Goal: Task Accomplishment & Management: Use online tool/utility

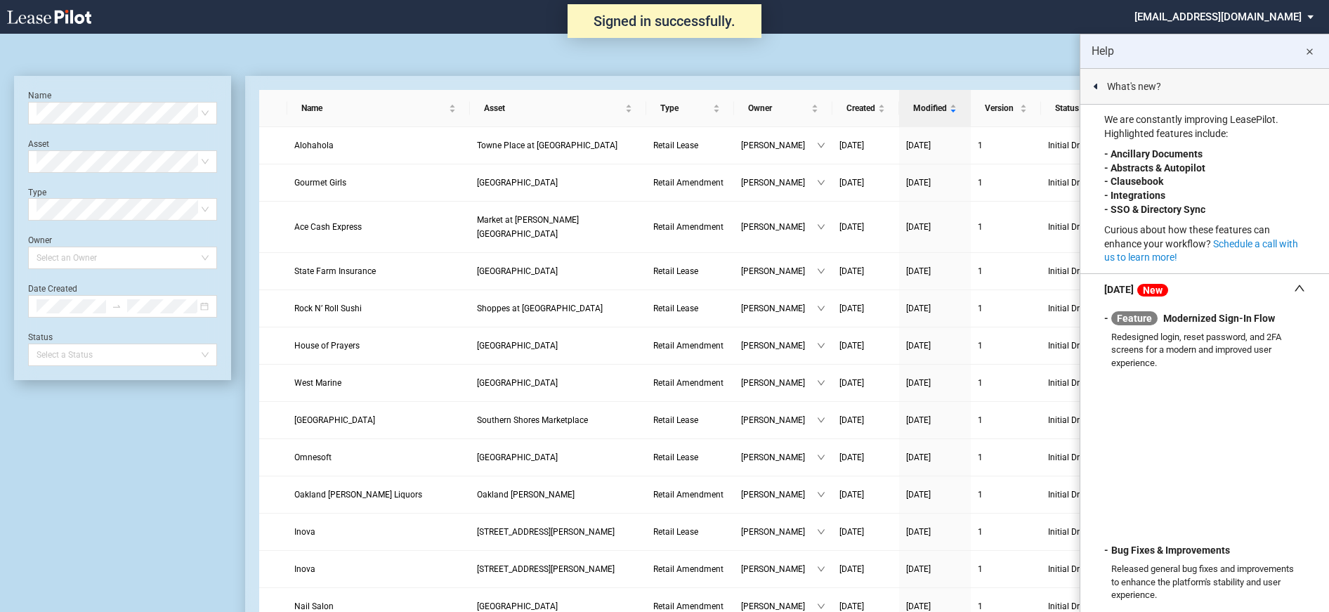
click at [1306, 53] on md-icon "close" at bounding box center [1308, 52] width 17 height 17
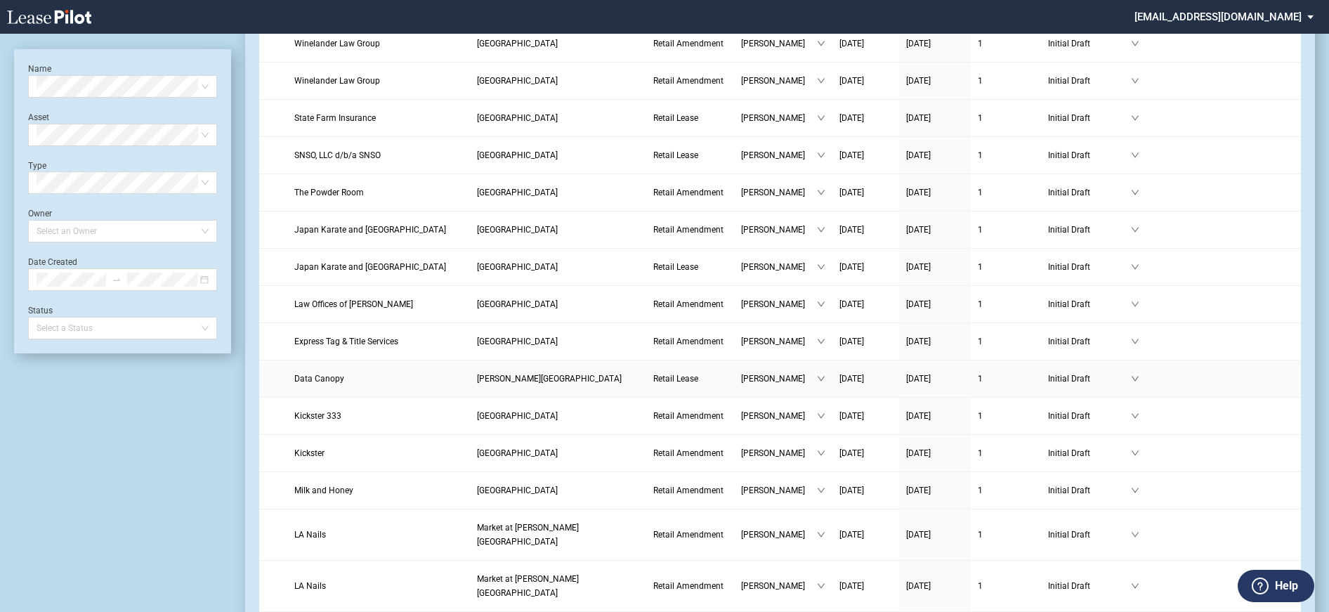
scroll to position [1475, 0]
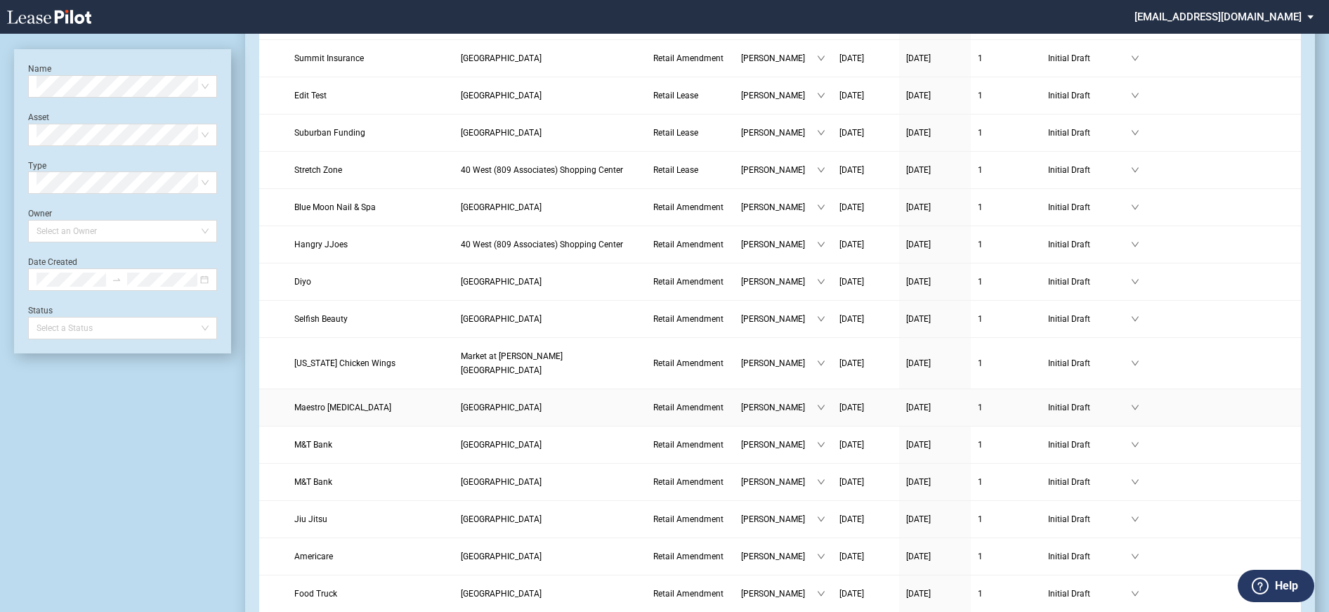
scroll to position [632, 0]
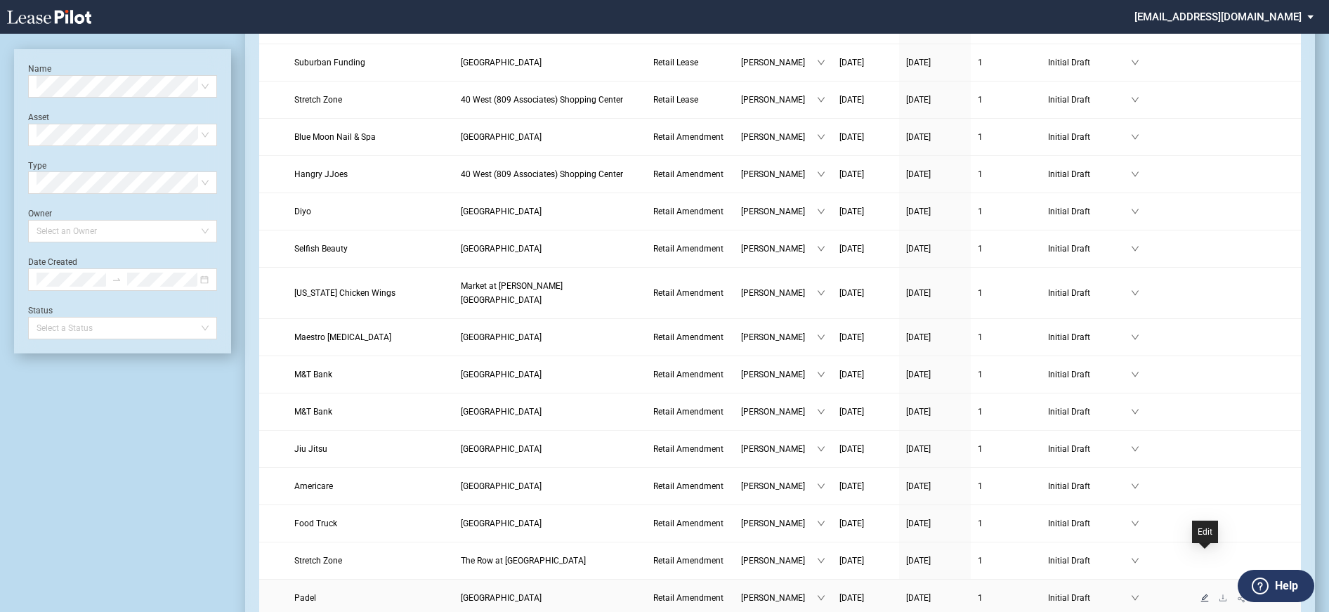
click at [1206, 593] on icon "edit" at bounding box center [1204, 597] width 8 height 8
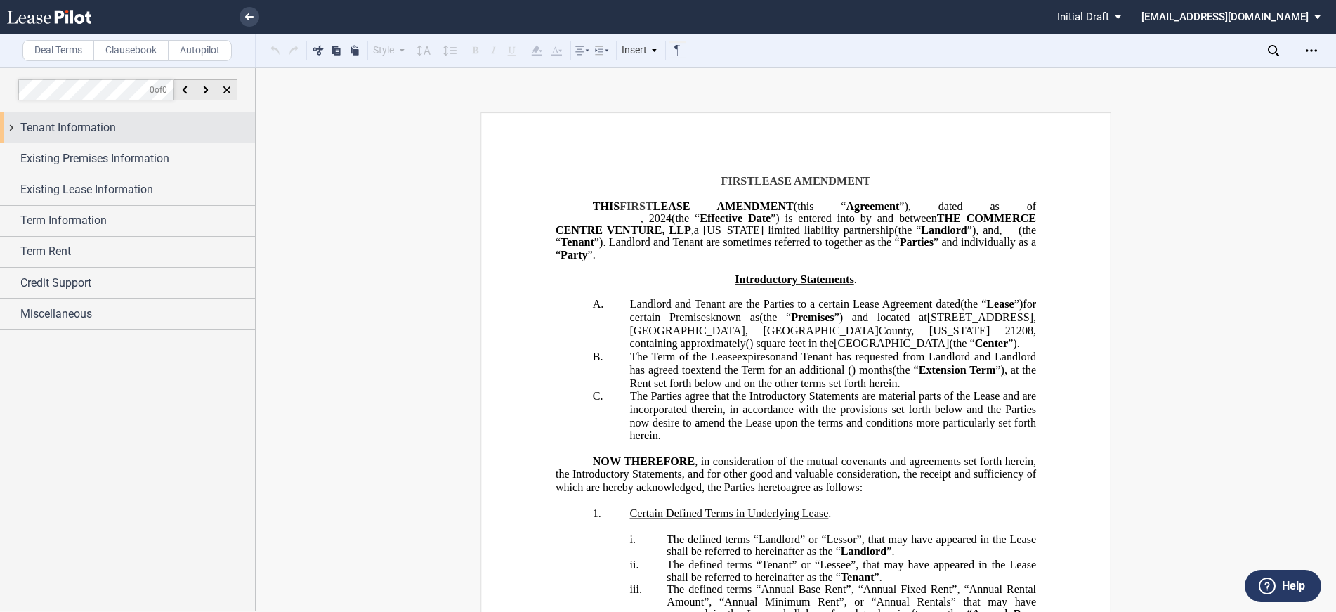
click at [42, 127] on span "Tenant Information" at bounding box center [67, 127] width 95 height 17
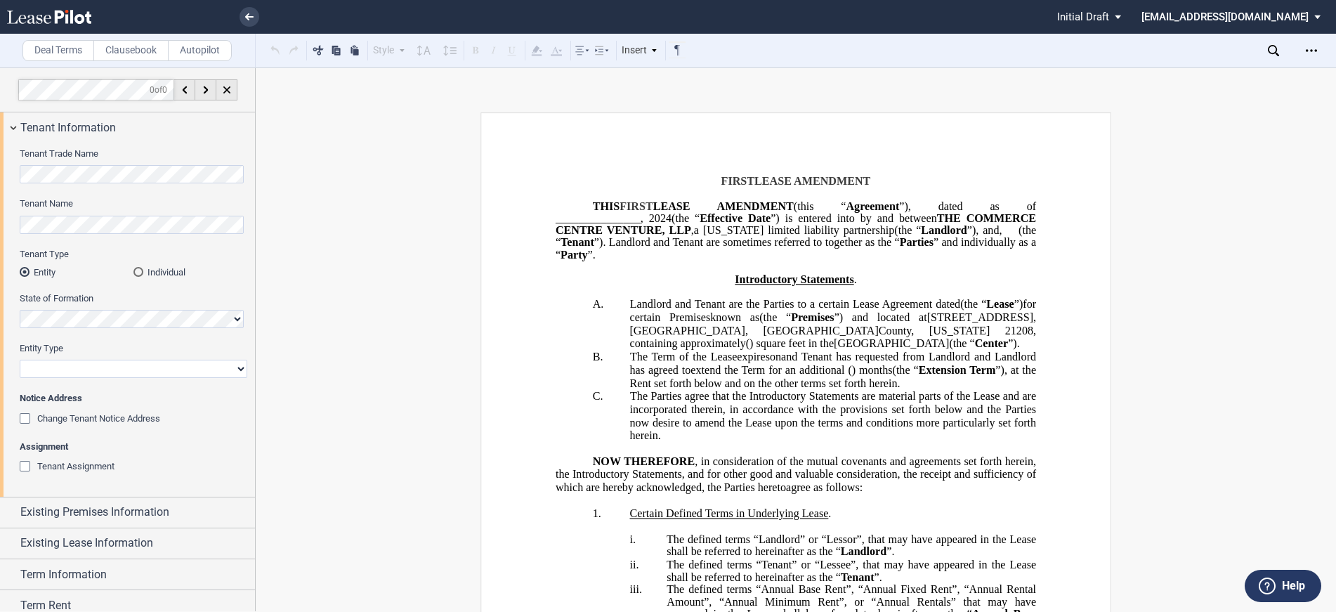
scroll to position [70, 0]
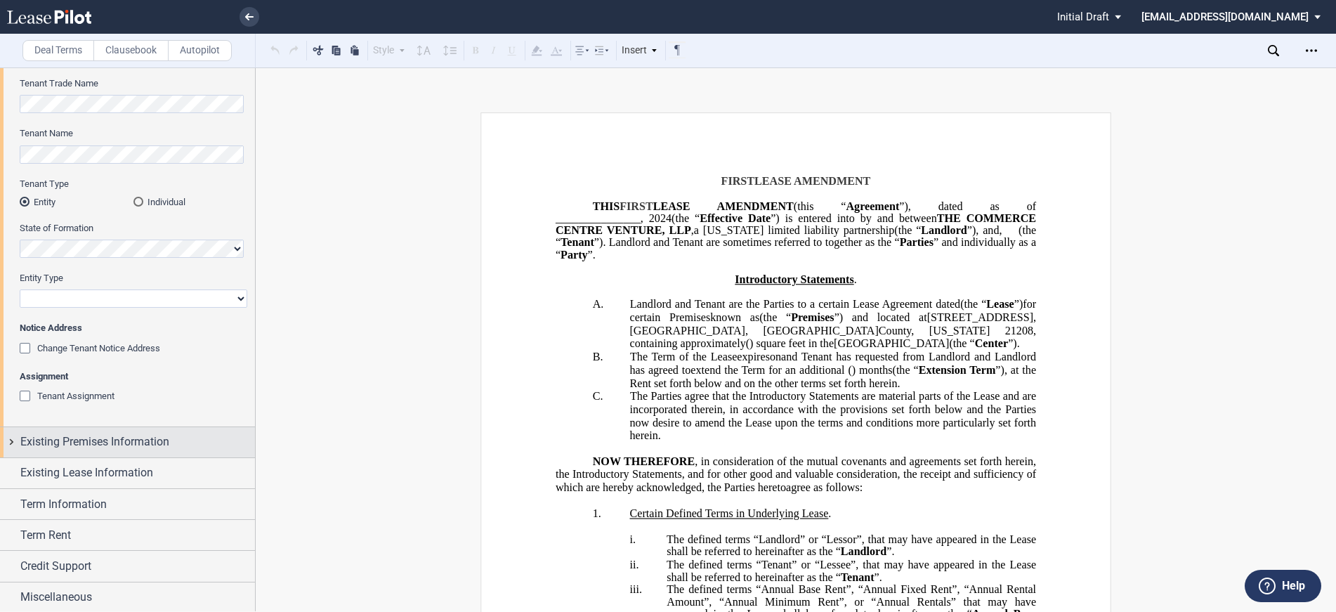
click at [65, 440] on span "Existing Premises Information" at bounding box center [94, 441] width 149 height 17
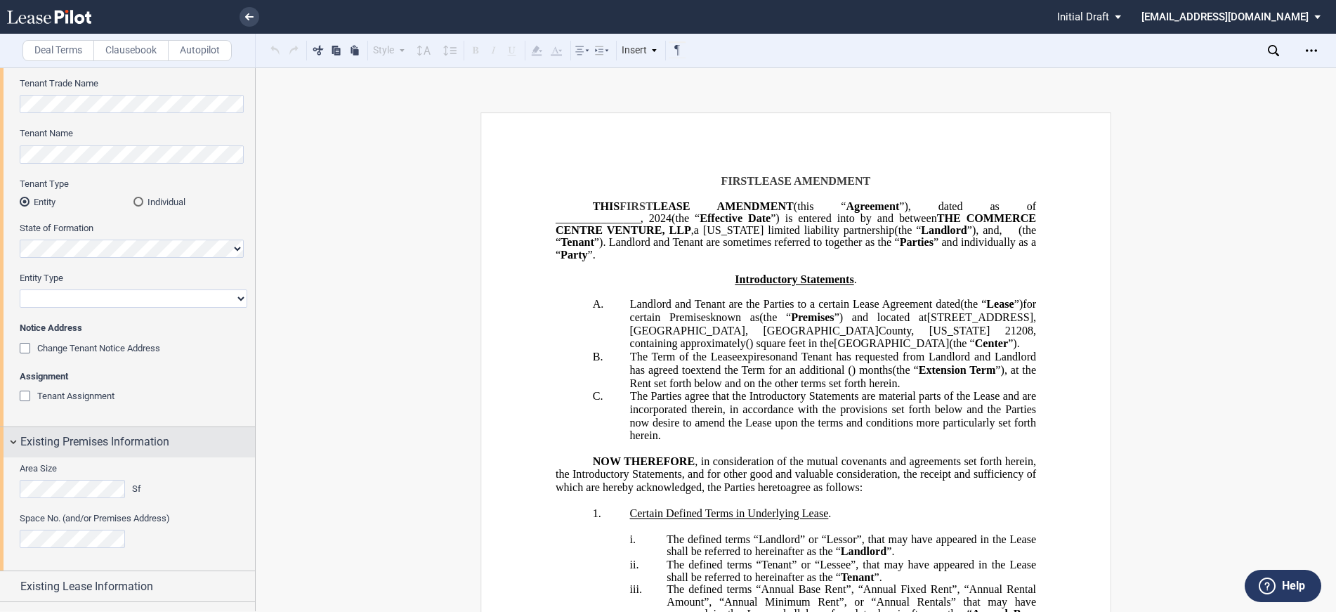
scroll to position [140, 0]
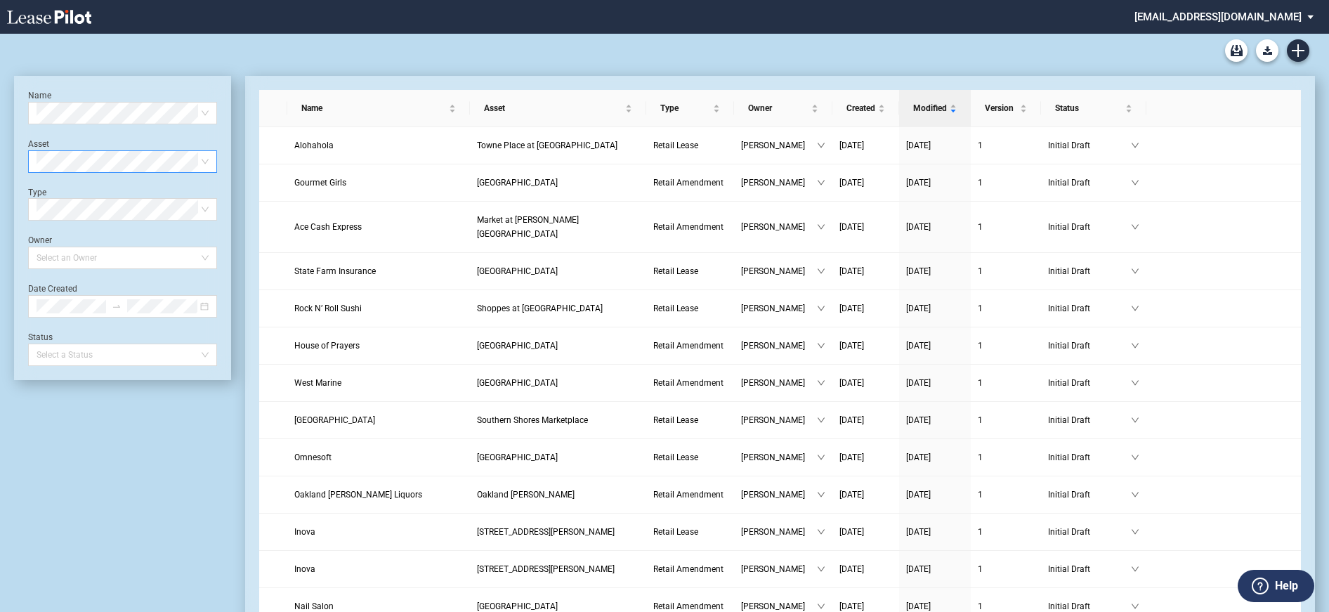
click at [204, 162] on span at bounding box center [123, 161] width 172 height 21
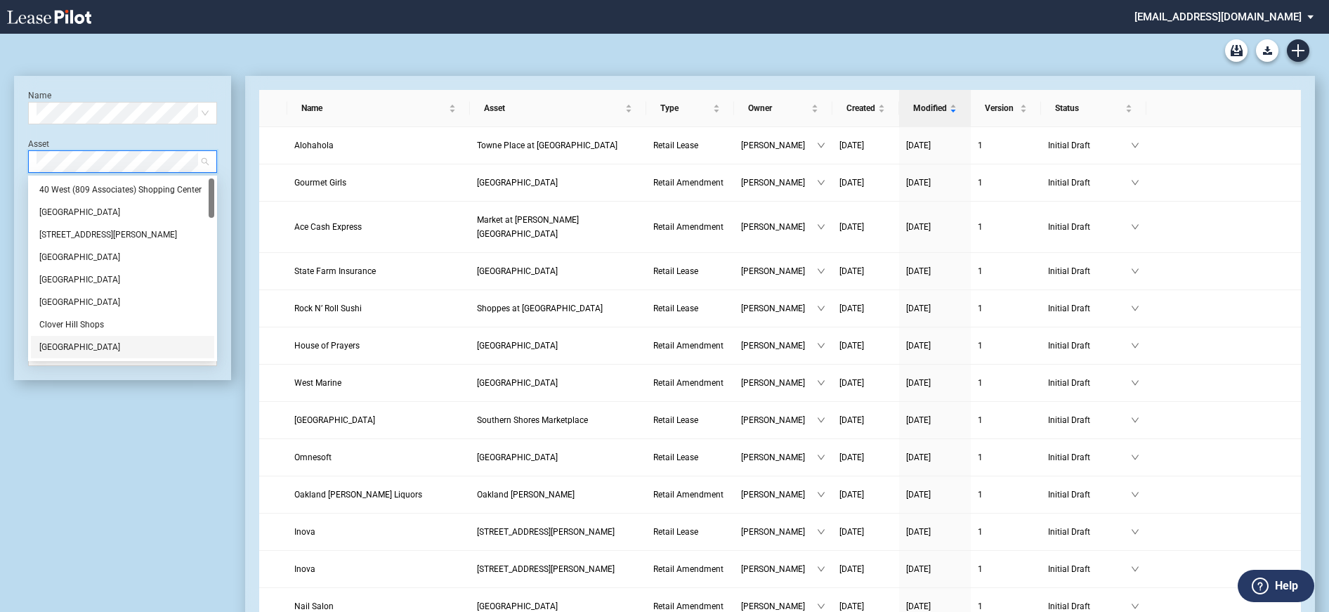
click at [93, 346] on div "[GEOGRAPHIC_DATA]" at bounding box center [122, 347] width 166 height 14
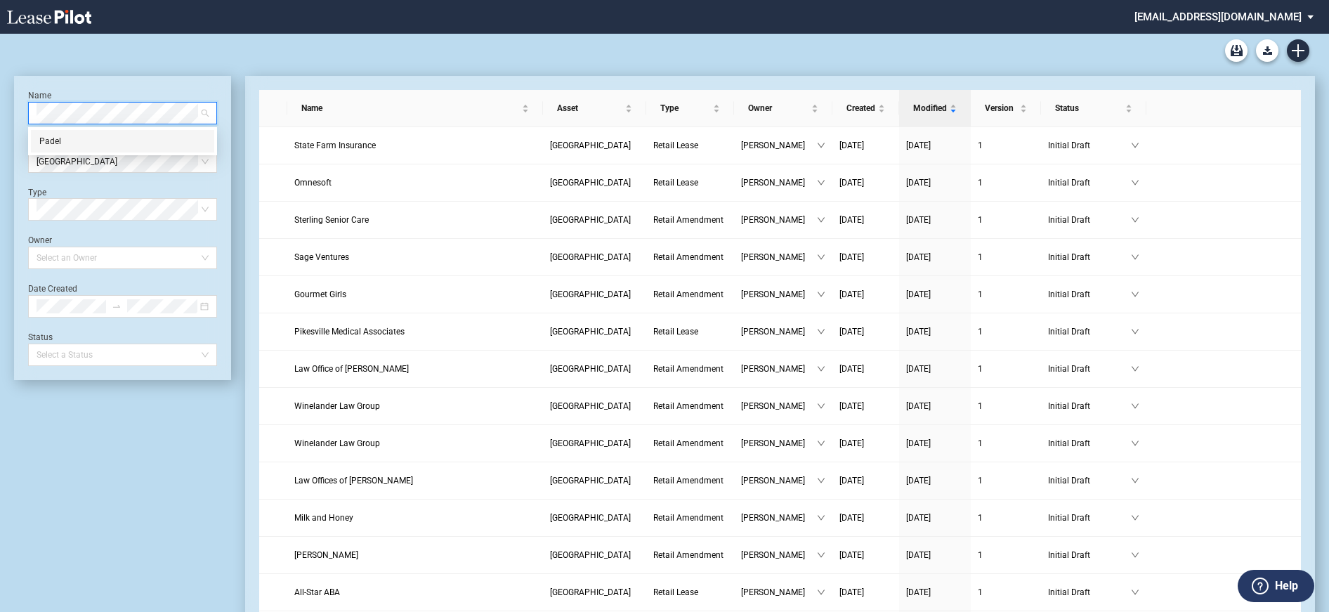
click at [67, 144] on div "Padel" at bounding box center [122, 141] width 166 height 14
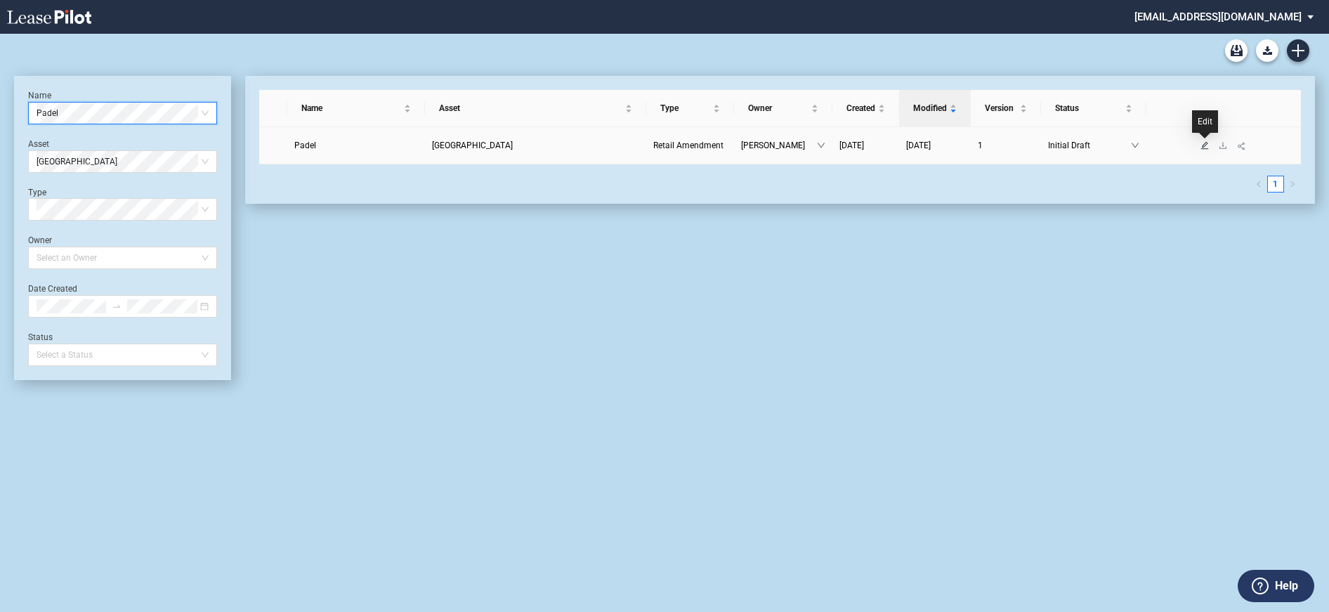
click at [1203, 144] on icon "edit" at bounding box center [1204, 145] width 8 height 8
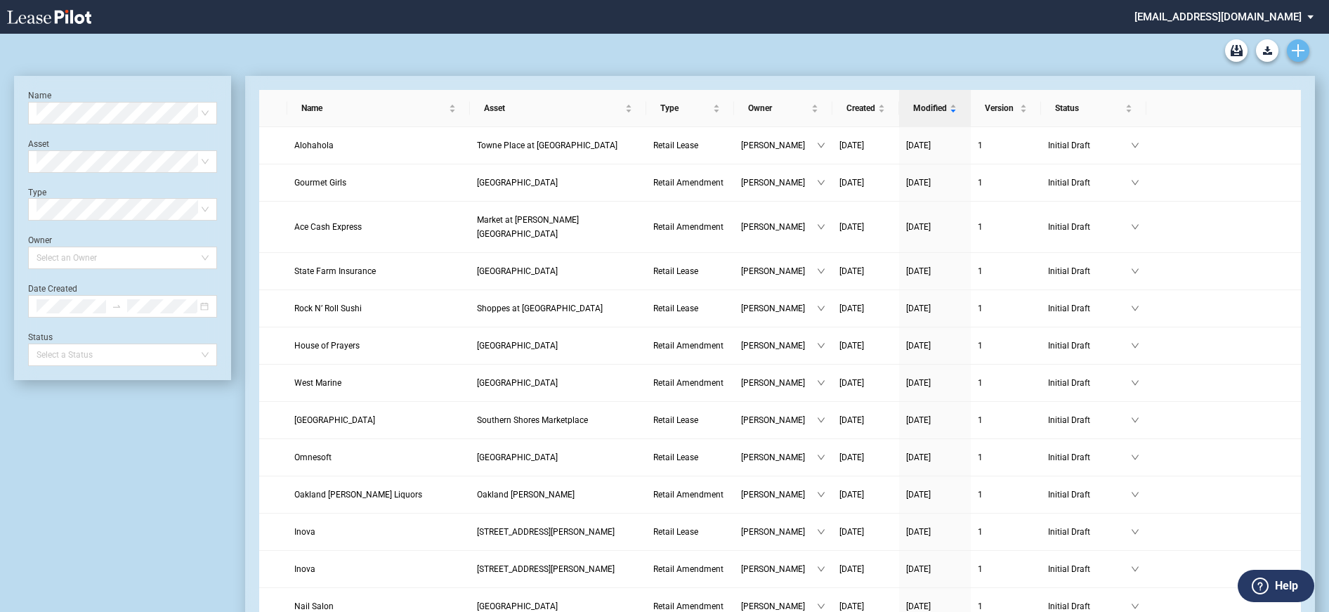
click at [1293, 50] on use "Create new document" at bounding box center [1297, 50] width 13 height 13
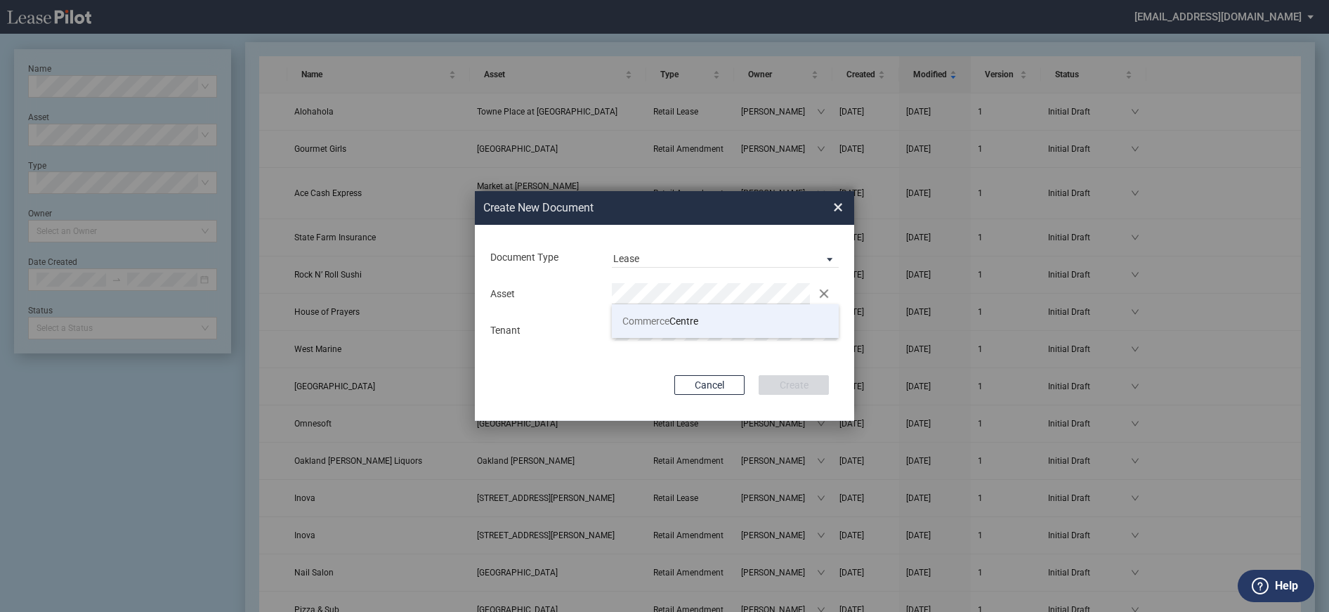
click at [710, 319] on li "Commerce Centre" at bounding box center [725, 321] width 227 height 34
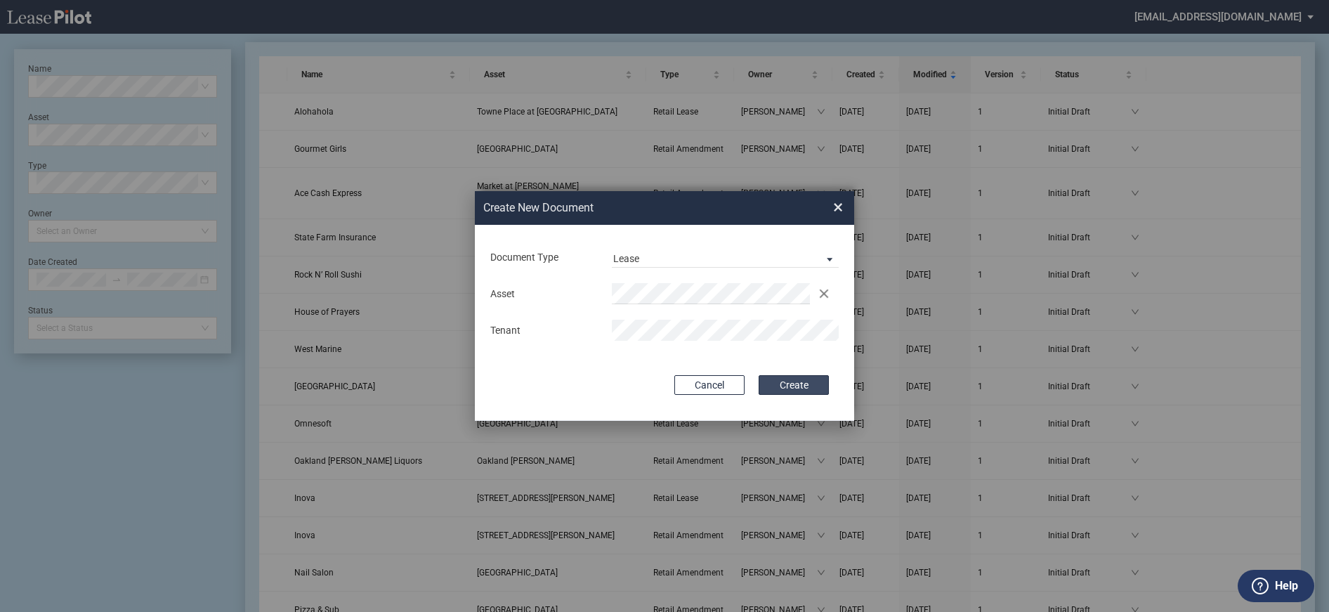
click at [785, 385] on button "Create" at bounding box center [793, 385] width 70 height 20
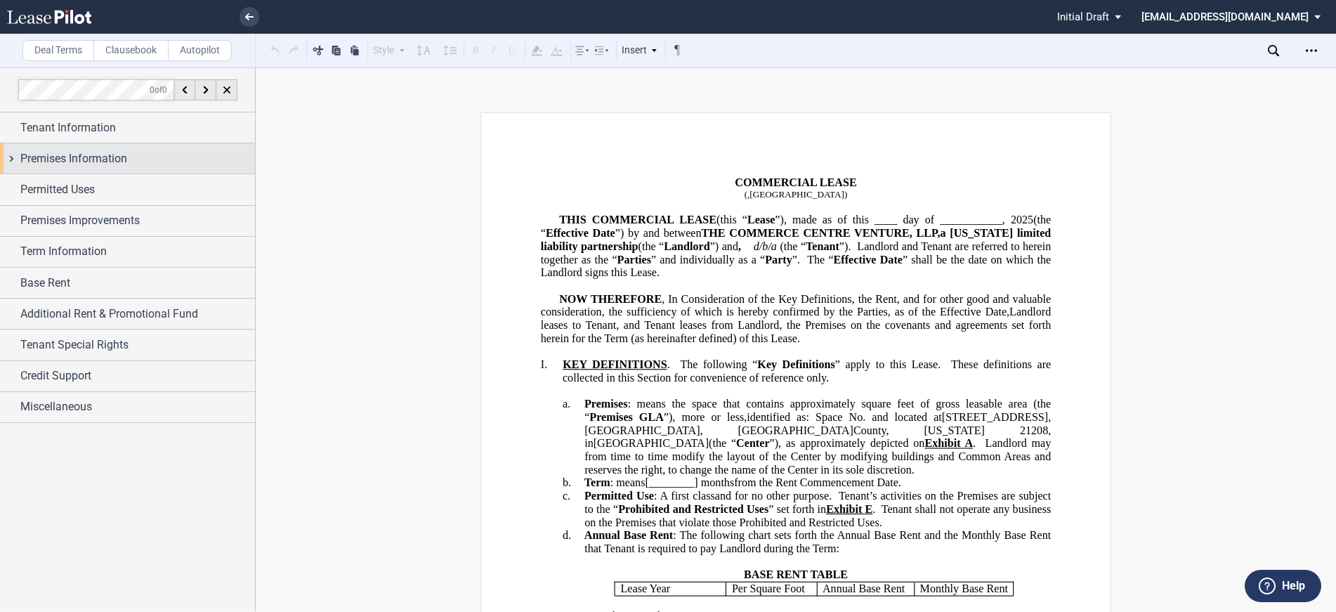
click at [72, 160] on span "Premises Information" at bounding box center [73, 158] width 107 height 17
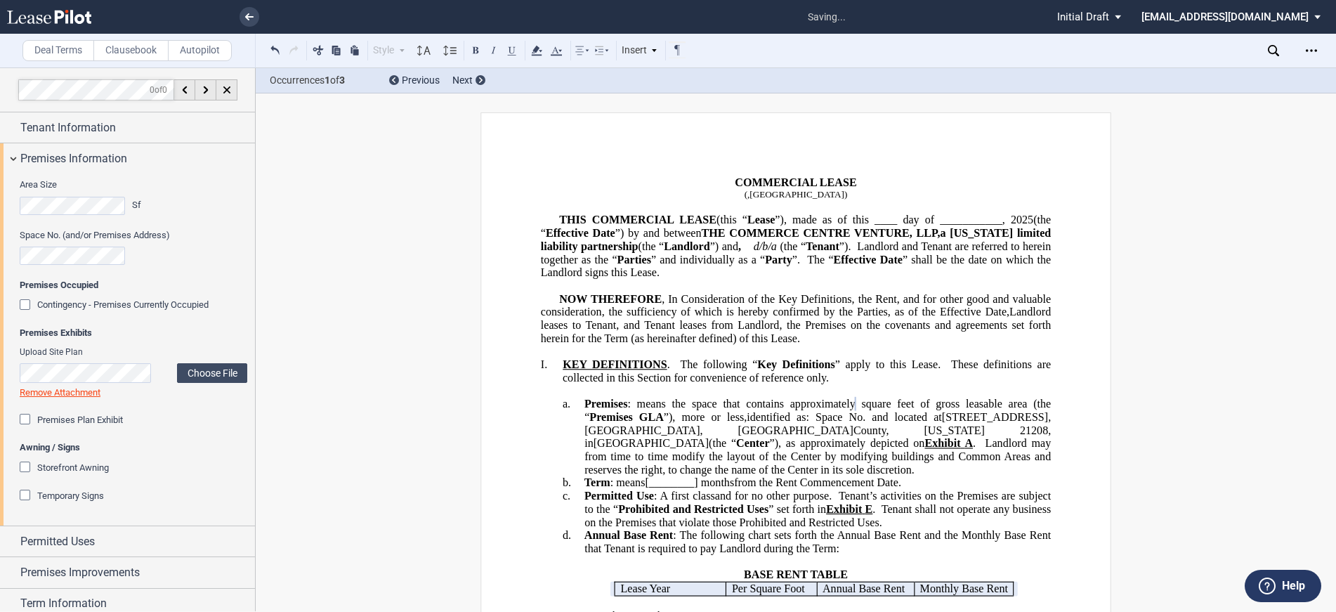
scroll to position [70, 0]
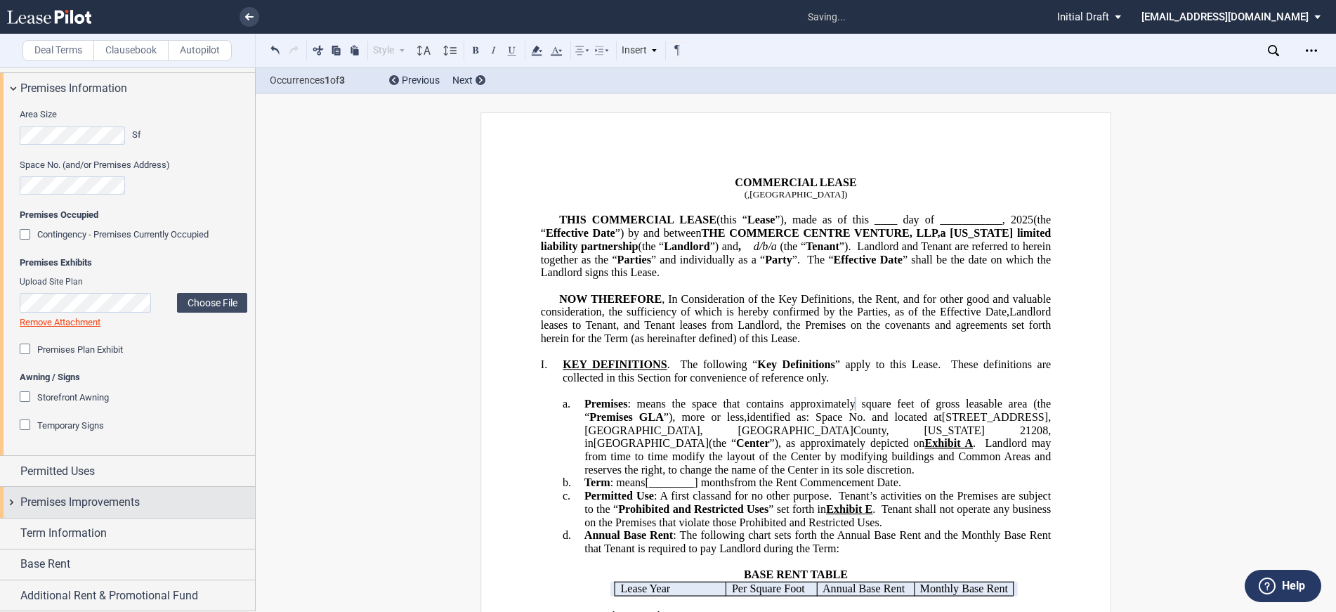
click at [81, 501] on span "Premises Improvements" at bounding box center [79, 502] width 119 height 17
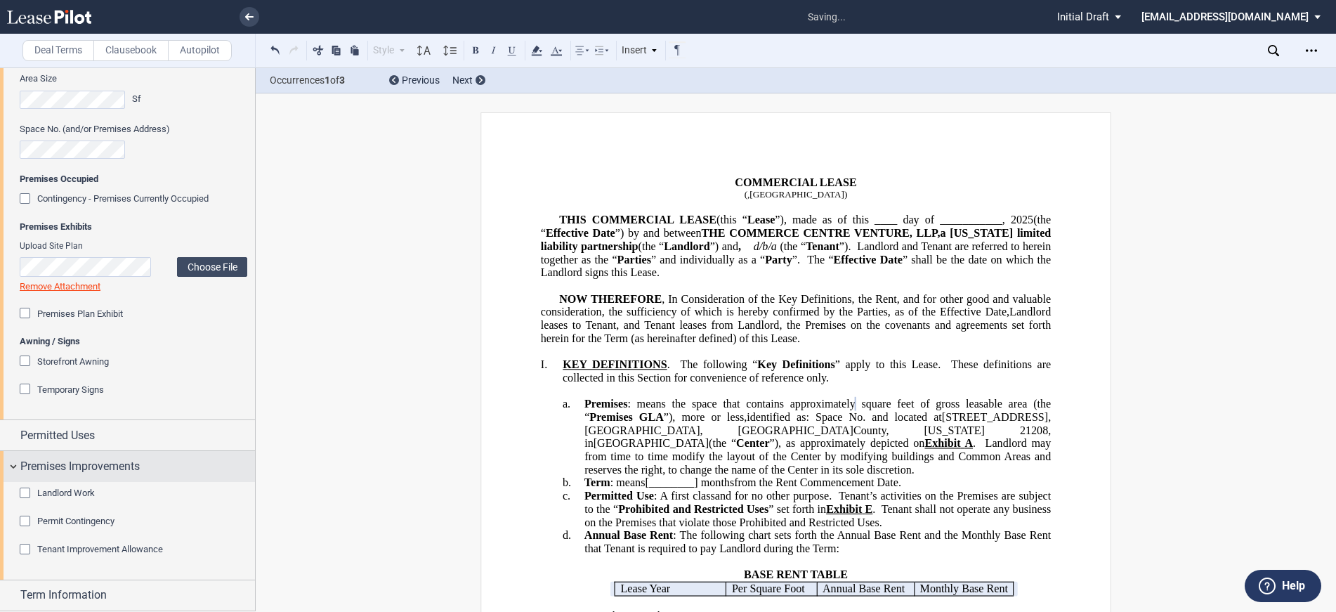
scroll to position [211, 0]
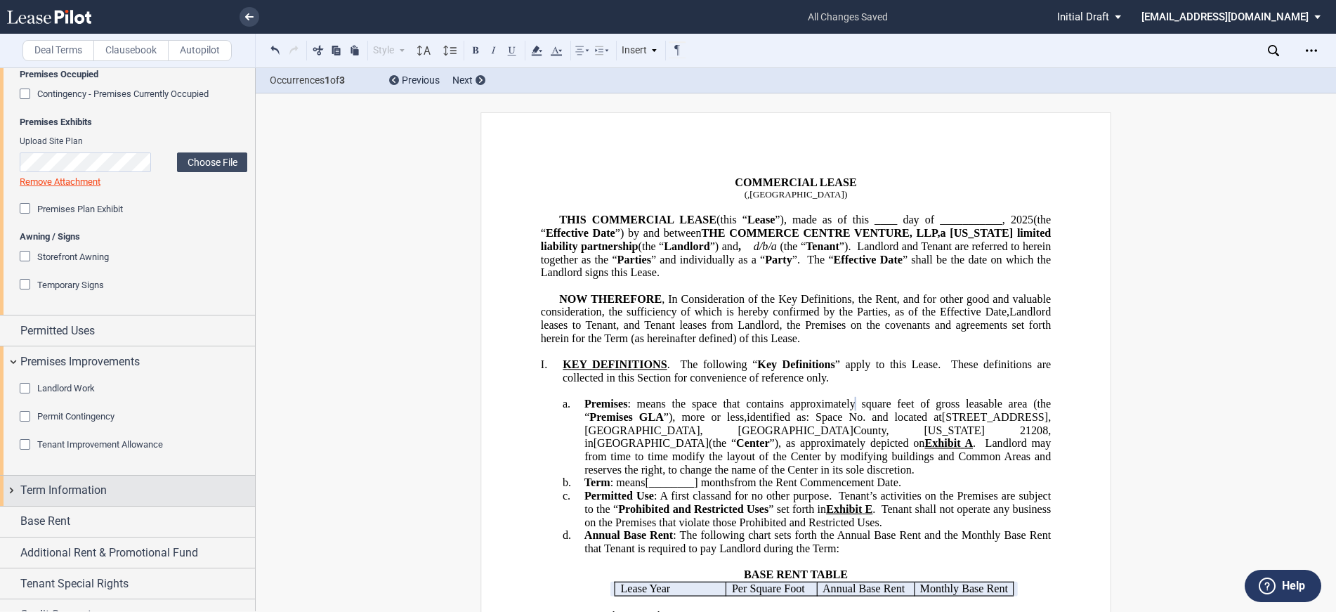
click at [80, 495] on span "Term Information" at bounding box center [63, 490] width 86 height 17
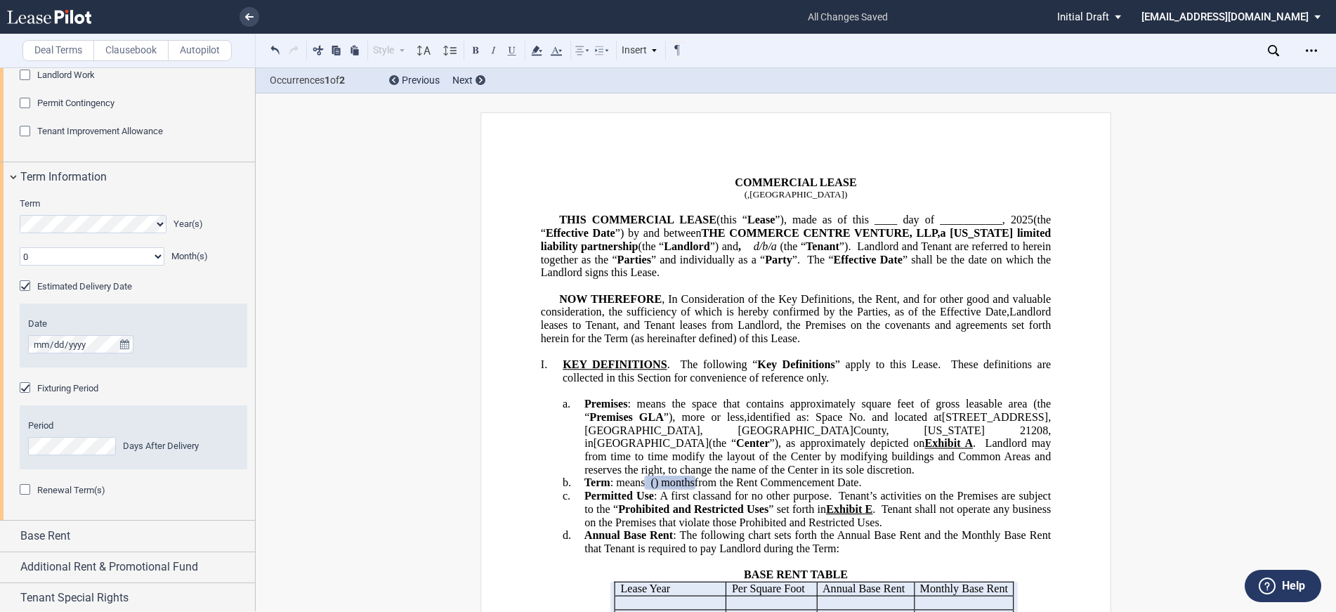
scroll to position [562, 0]
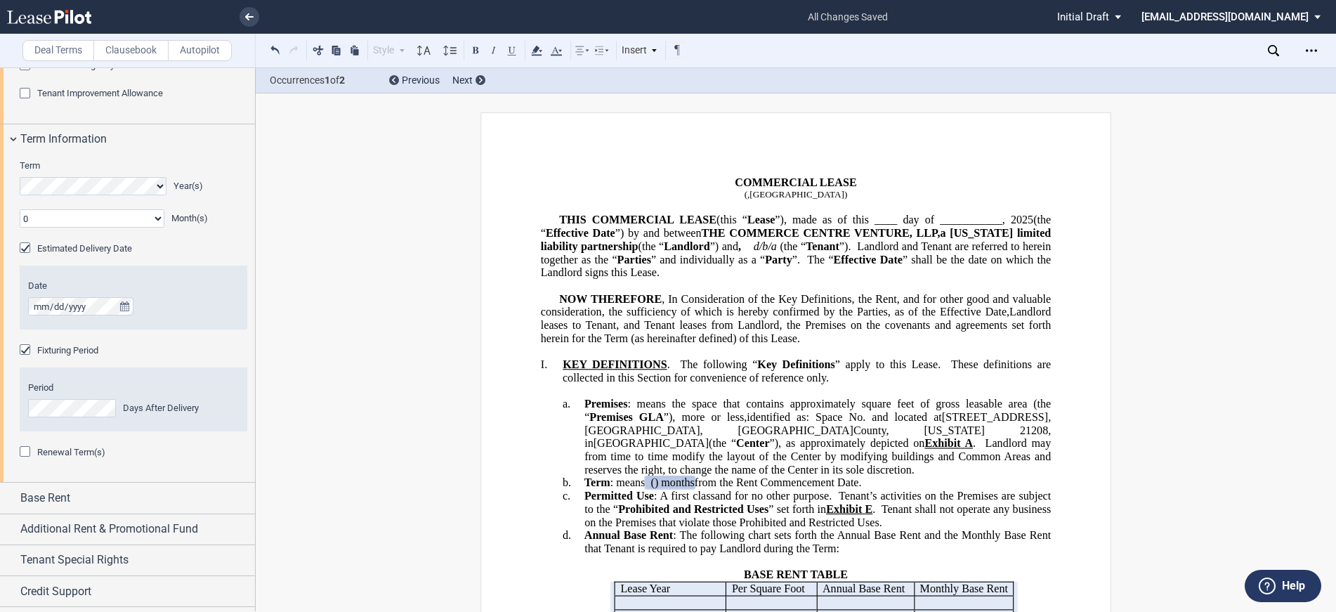
click at [25, 452] on div "Renewal Term(s)" at bounding box center [27, 453] width 14 height 14
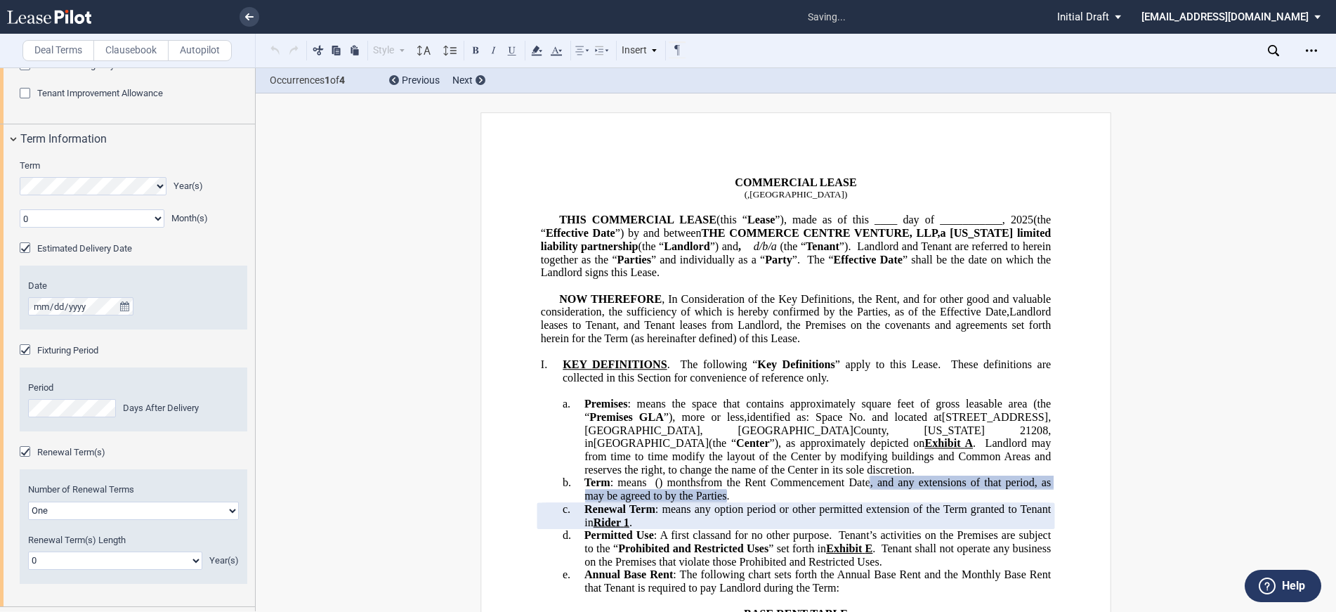
scroll to position [632, 0]
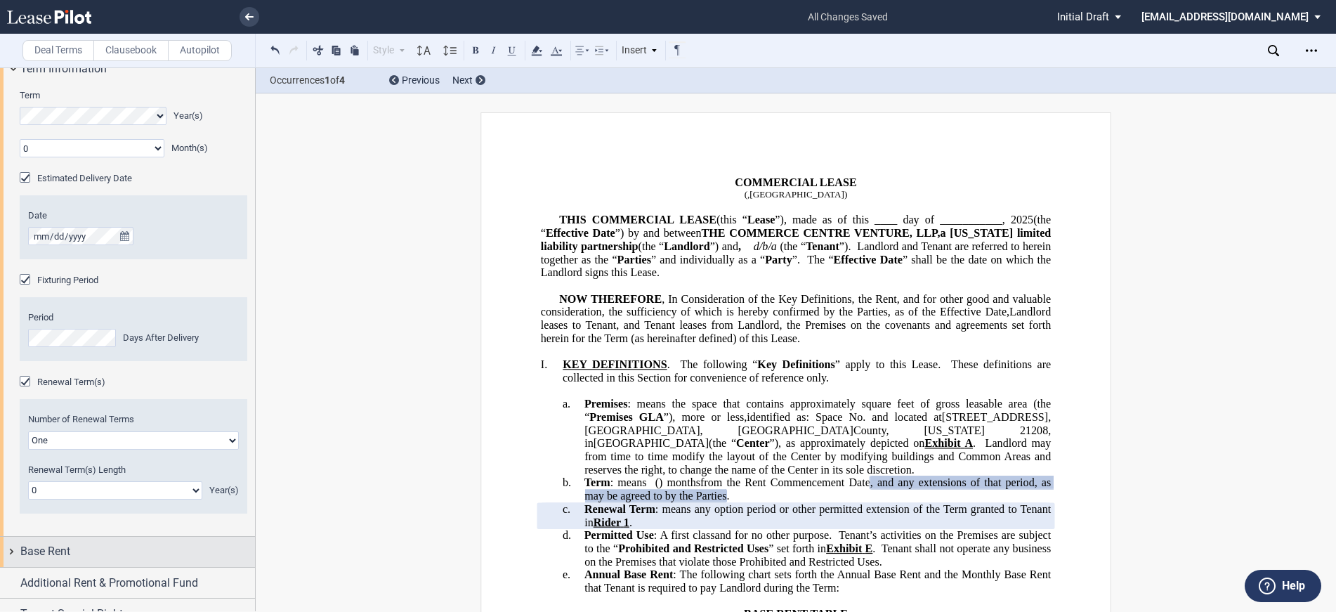
click at [63, 551] on span "Base Rent" at bounding box center [45, 551] width 50 height 17
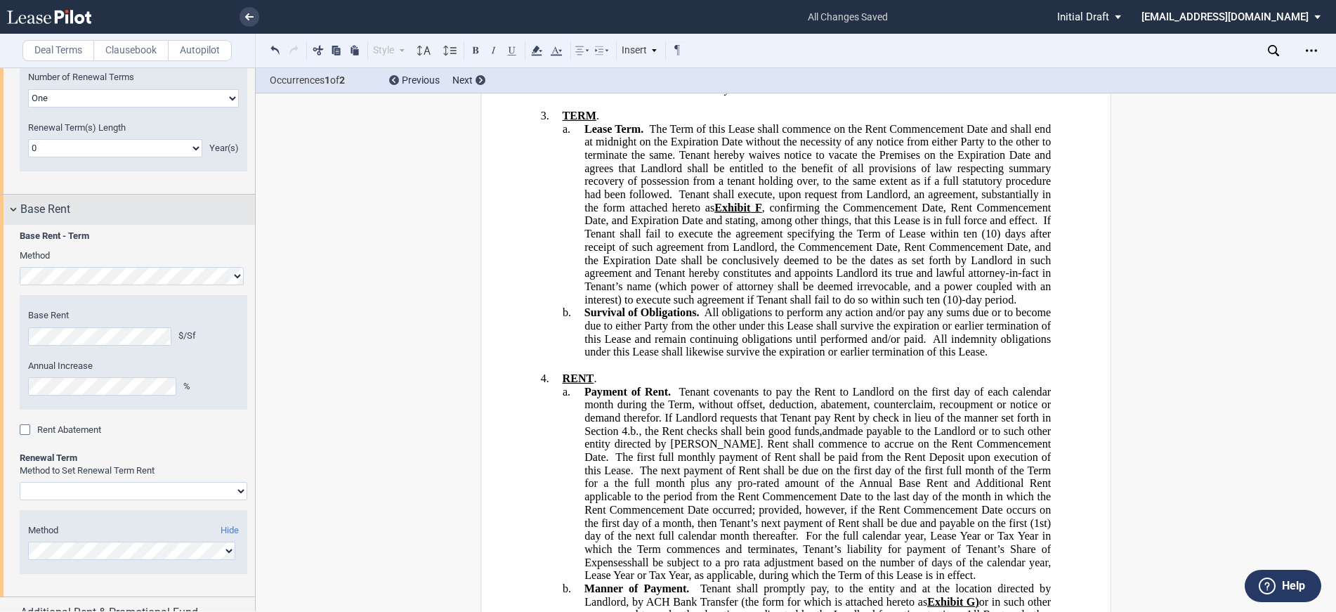
scroll to position [983, 0]
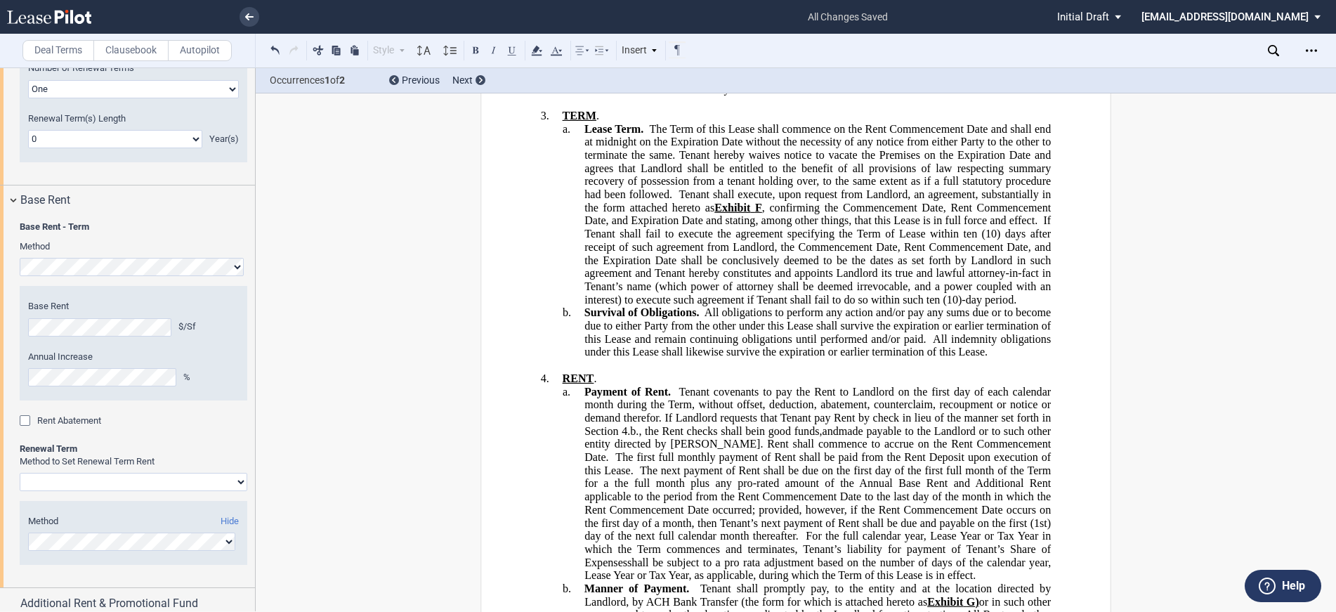
click at [236, 484] on select "Rent Set At Fair Market Value Rent Specified in [GEOGRAPHIC_DATA]" at bounding box center [134, 482] width 228 height 18
select select "fixed"
click at [20, 491] on select "Rent Set At Fair Market Value Rent Specified in [GEOGRAPHIC_DATA]" at bounding box center [134, 482] width 228 height 18
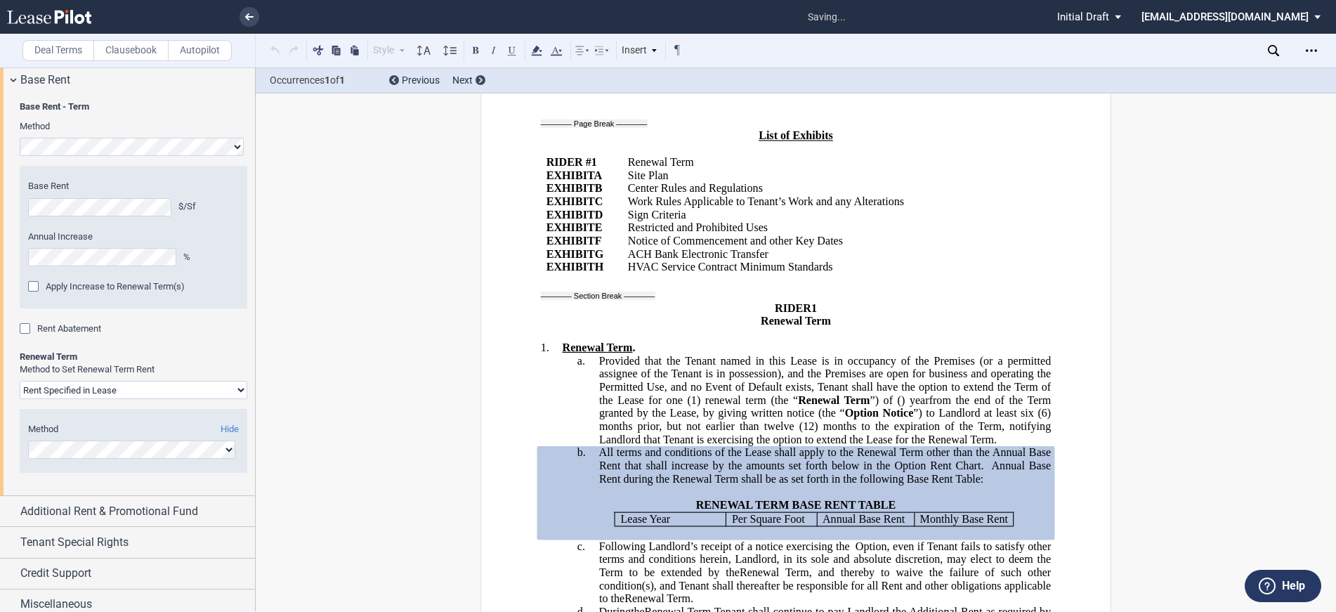
scroll to position [1112, 0]
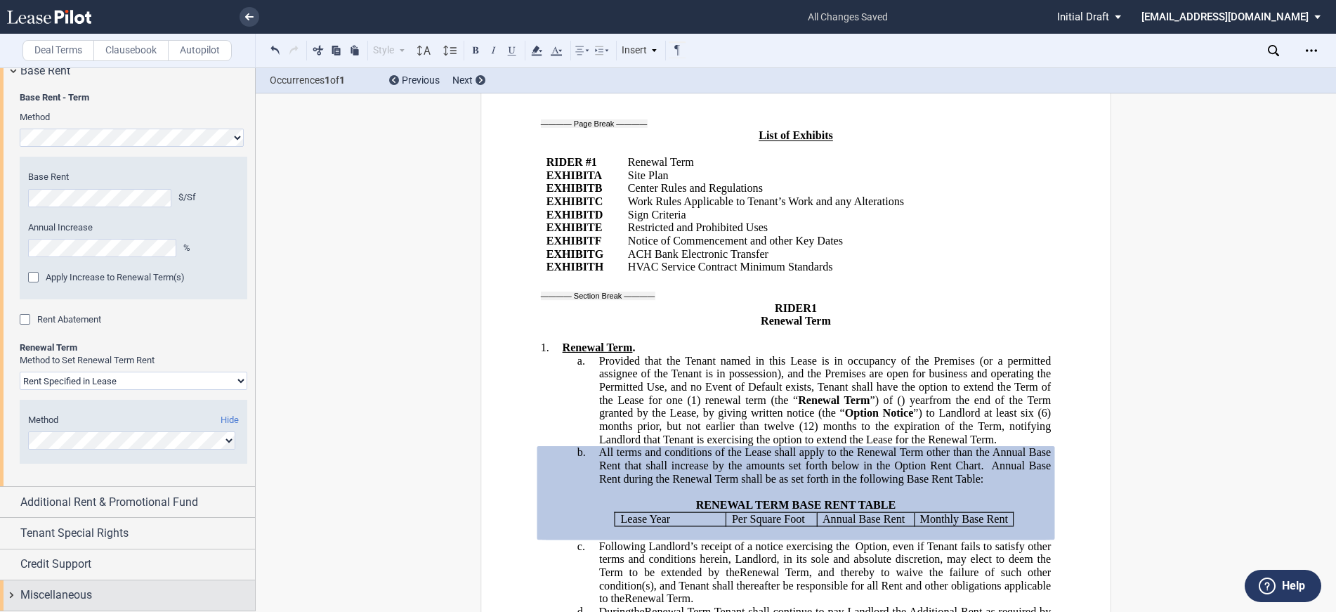
click at [72, 586] on div "Miscellaneous" at bounding box center [127, 595] width 255 height 30
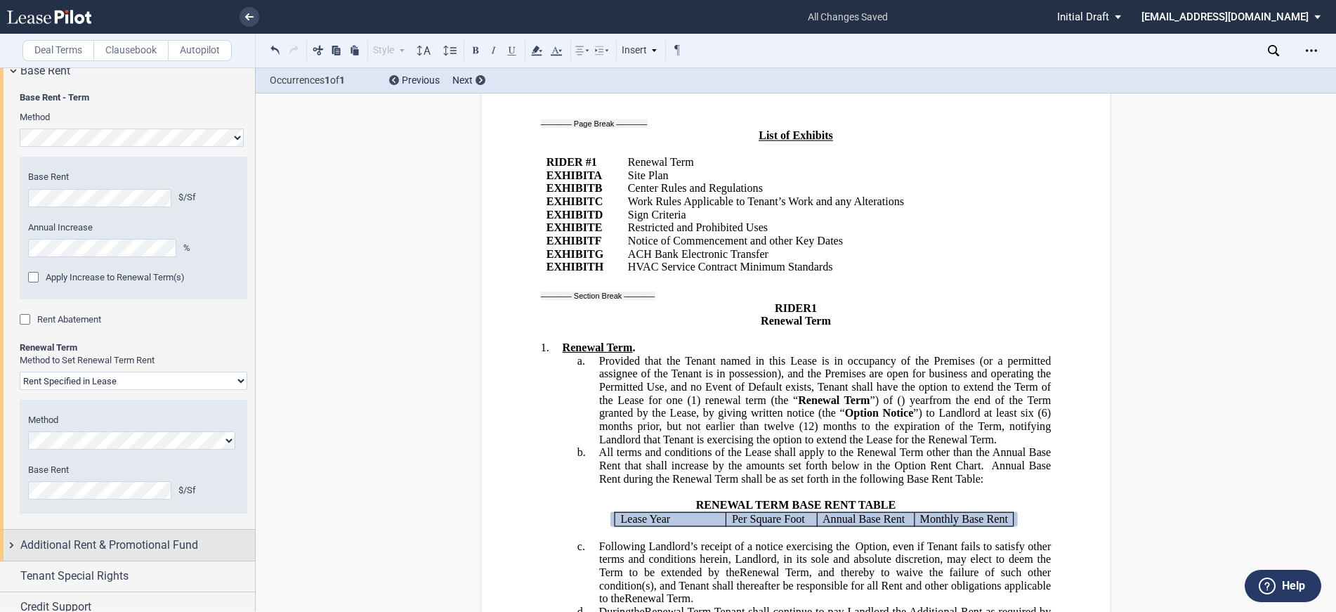
click at [164, 548] on span "Additional Rent & Promotional Fund" at bounding box center [109, 544] width 178 height 17
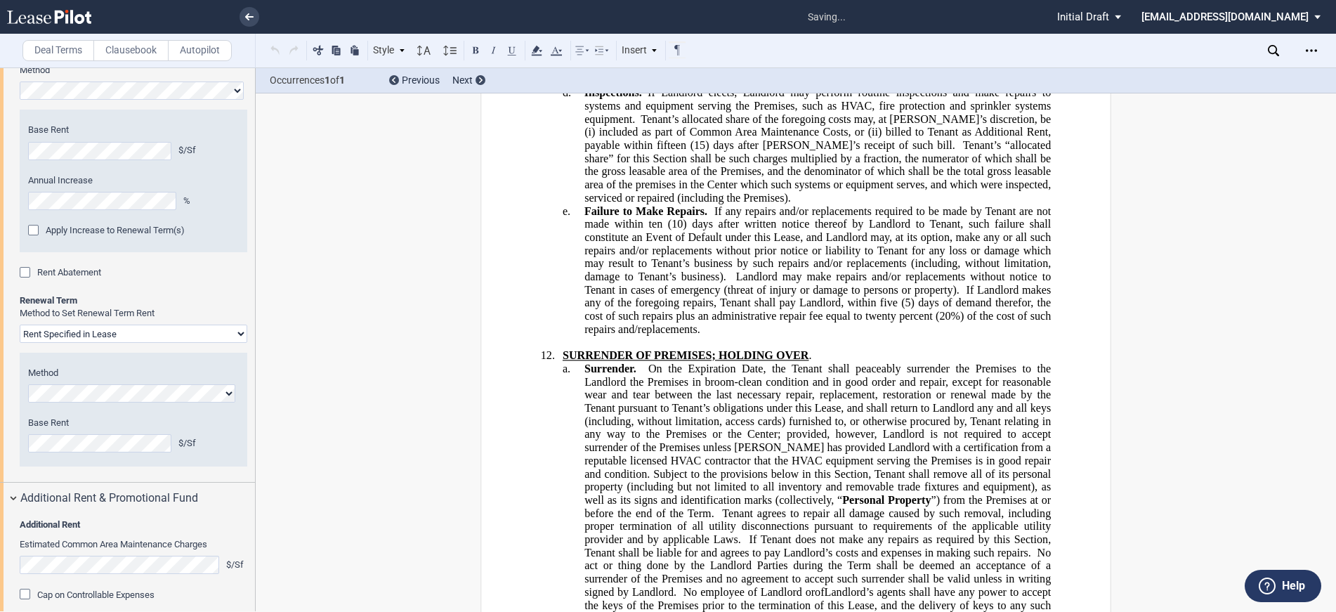
scroll to position [27803, 0]
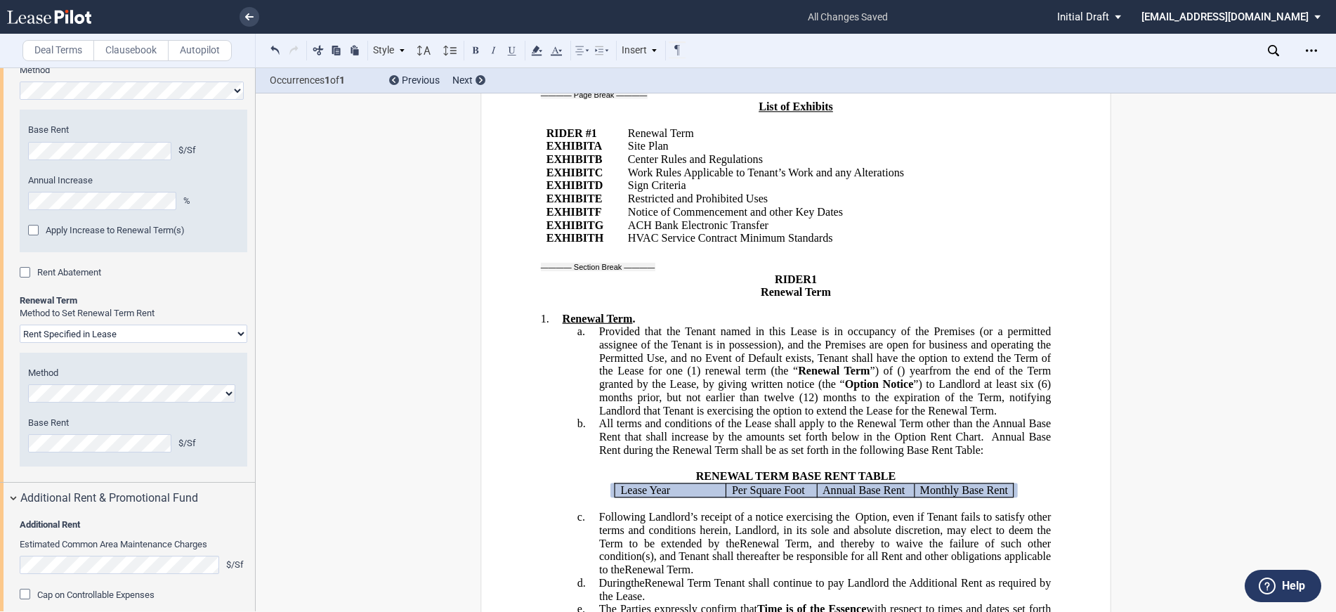
click at [239, 334] on select "Rent Set At Fair Market Value Rent Specified in [GEOGRAPHIC_DATA]" at bounding box center [134, 333] width 228 height 18
click at [20, 324] on select "Rent Set At Fair Market Value Rent Specified in [GEOGRAPHIC_DATA]" at bounding box center [134, 333] width 228 height 18
click at [208, 416] on label "Base Rent" at bounding box center [133, 422] width 211 height 13
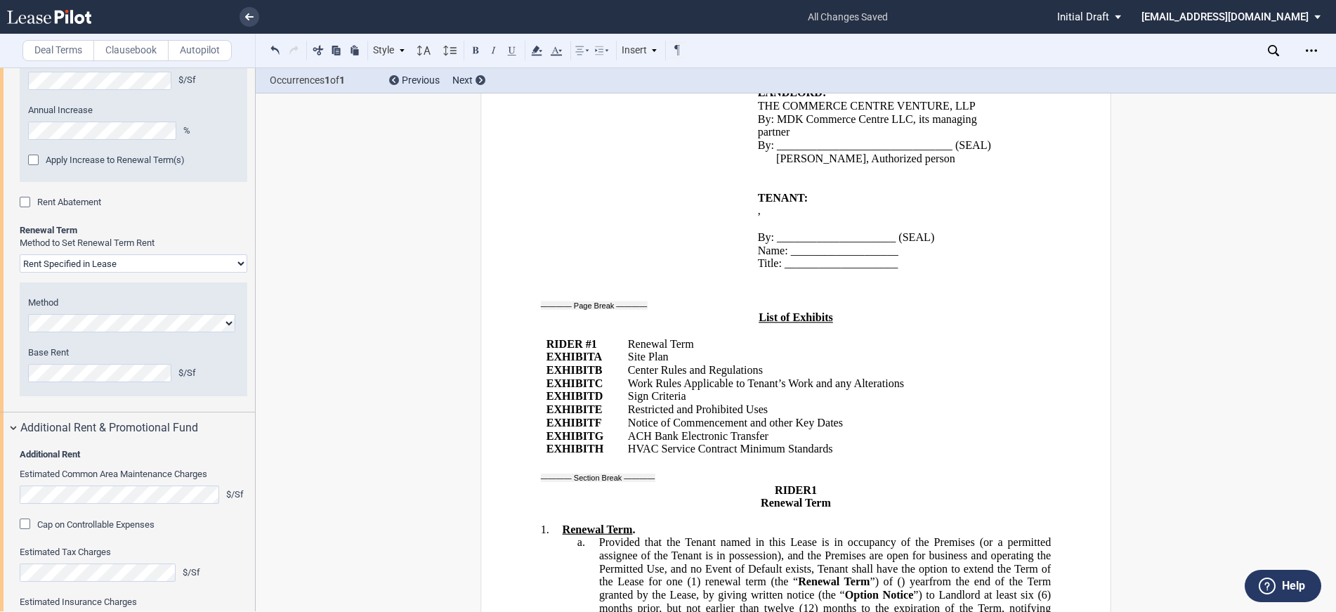
scroll to position [1159, 0]
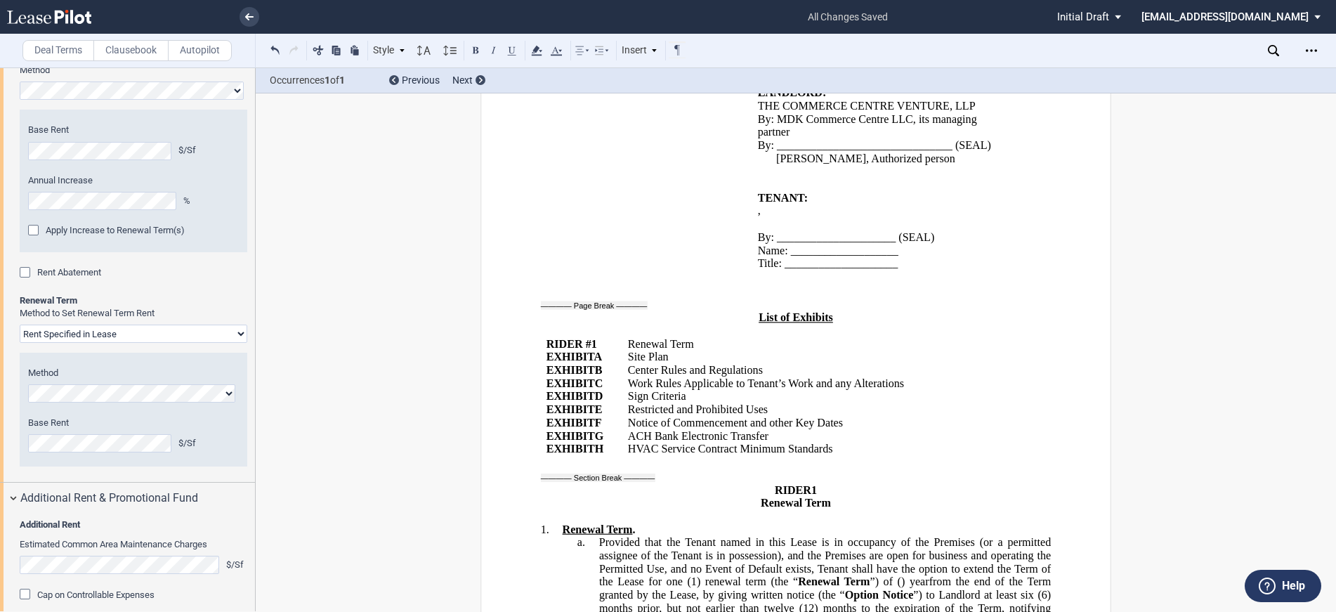
click at [238, 333] on select "Rent Set At Fair Market Value Rent Specified in [GEOGRAPHIC_DATA]" at bounding box center [134, 333] width 228 height 18
click at [20, 324] on select "Rent Set At Fair Market Value Rent Specified in [GEOGRAPHIC_DATA]" at bounding box center [134, 333] width 228 height 18
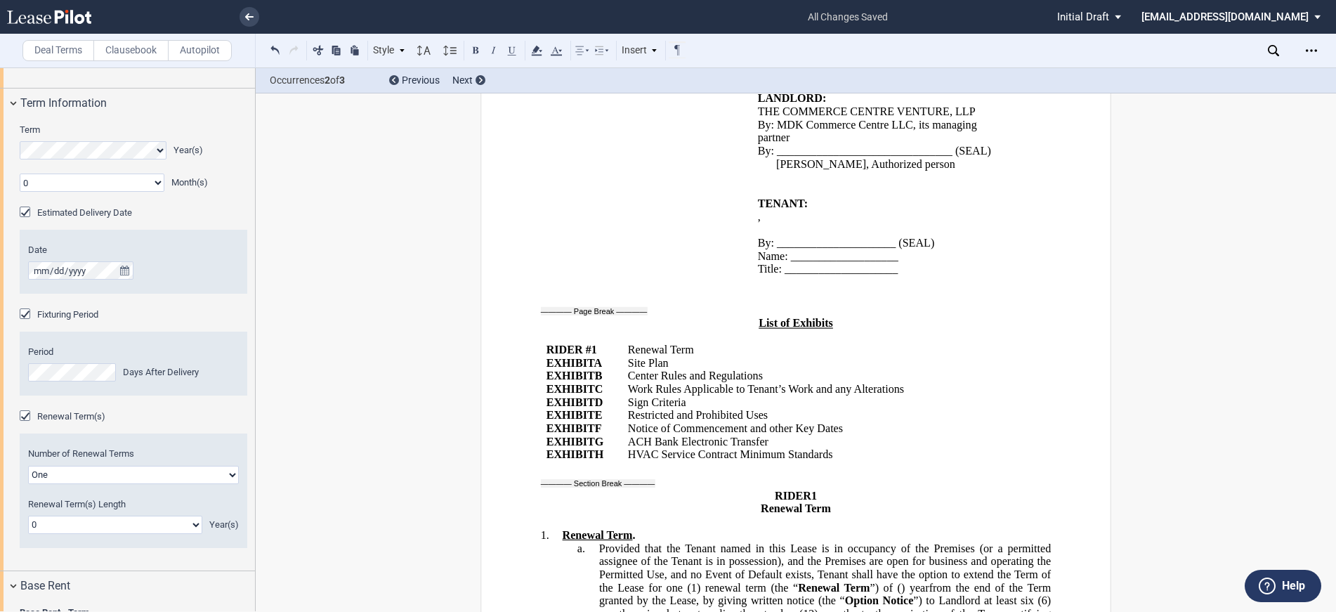
scroll to position [27729, 0]
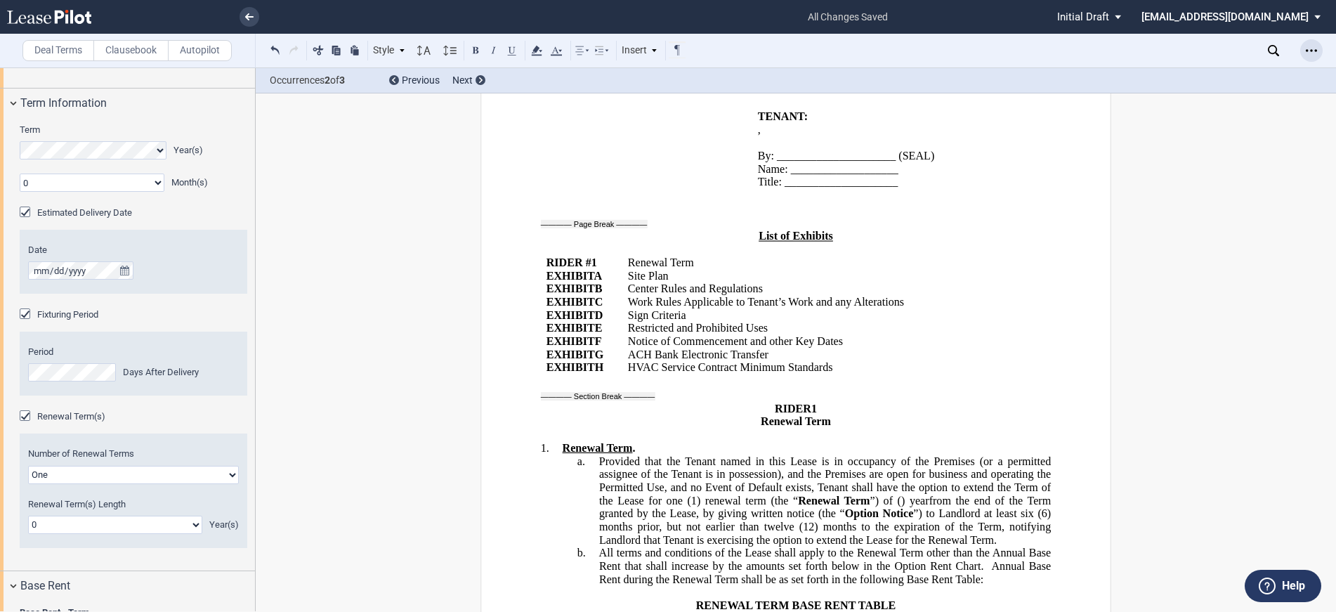
click at [1314, 50] on icon "Open Lease options menu" at bounding box center [1310, 50] width 11 height 11
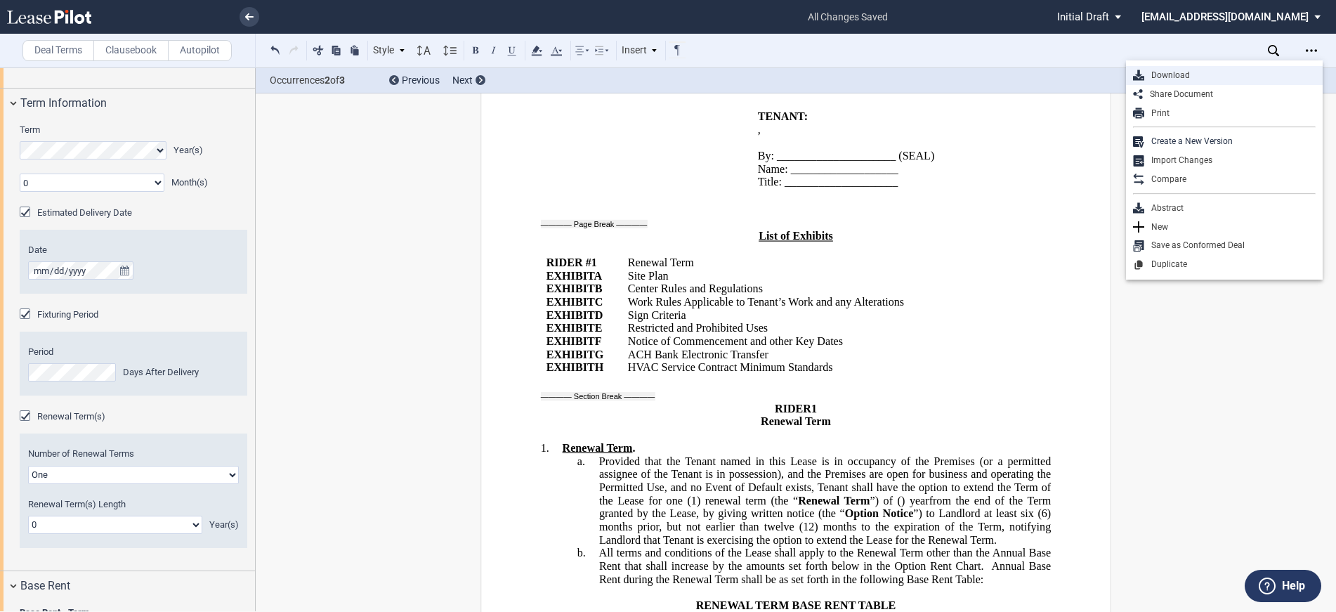
click at [1199, 70] on div "Download" at bounding box center [1224, 75] width 197 height 19
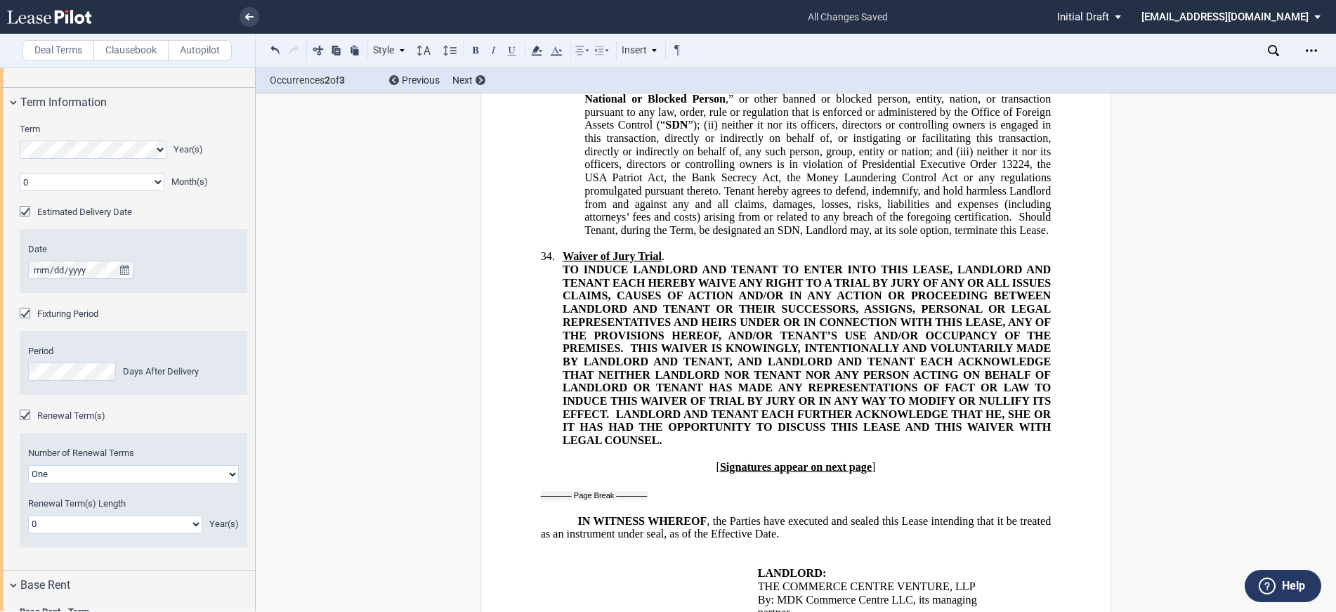
scroll to position [632, 0]
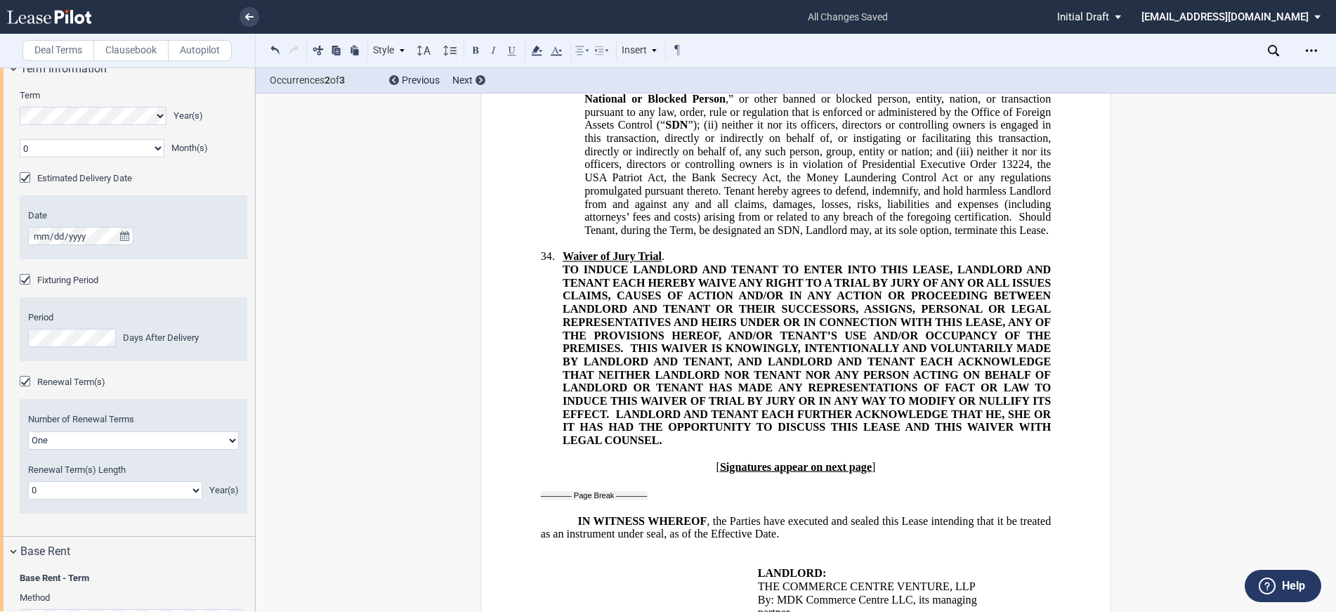
click at [26, 377] on div "Renewal Term(s)" at bounding box center [27, 383] width 14 height 14
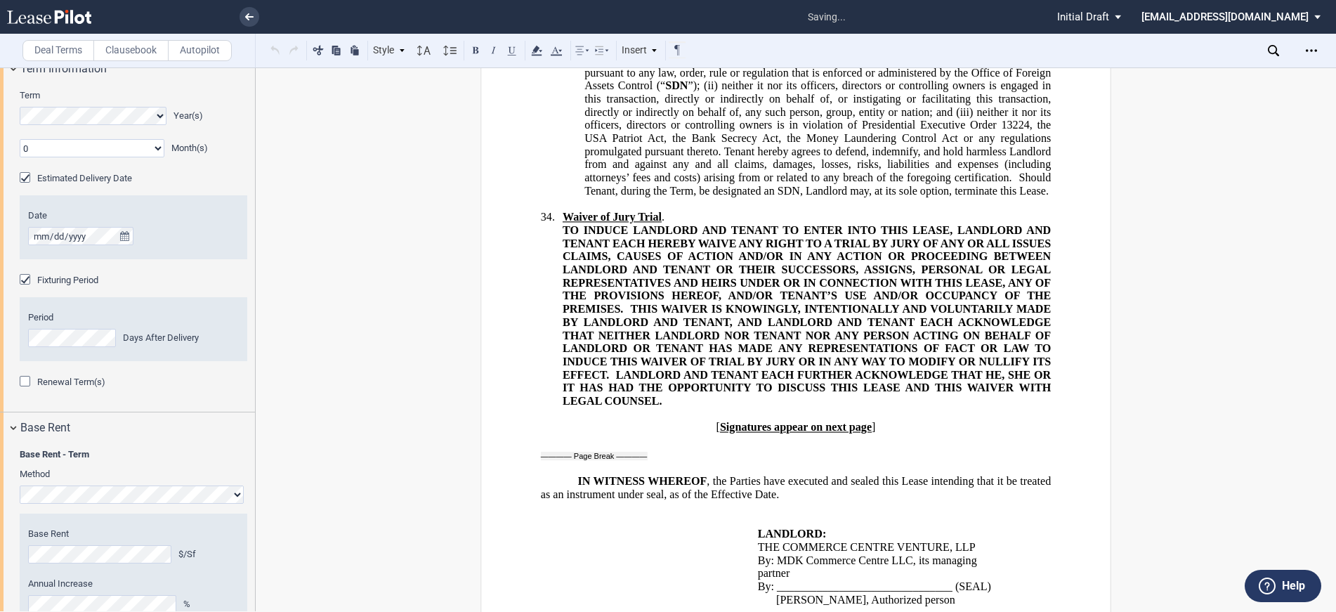
scroll to position [27128, 0]
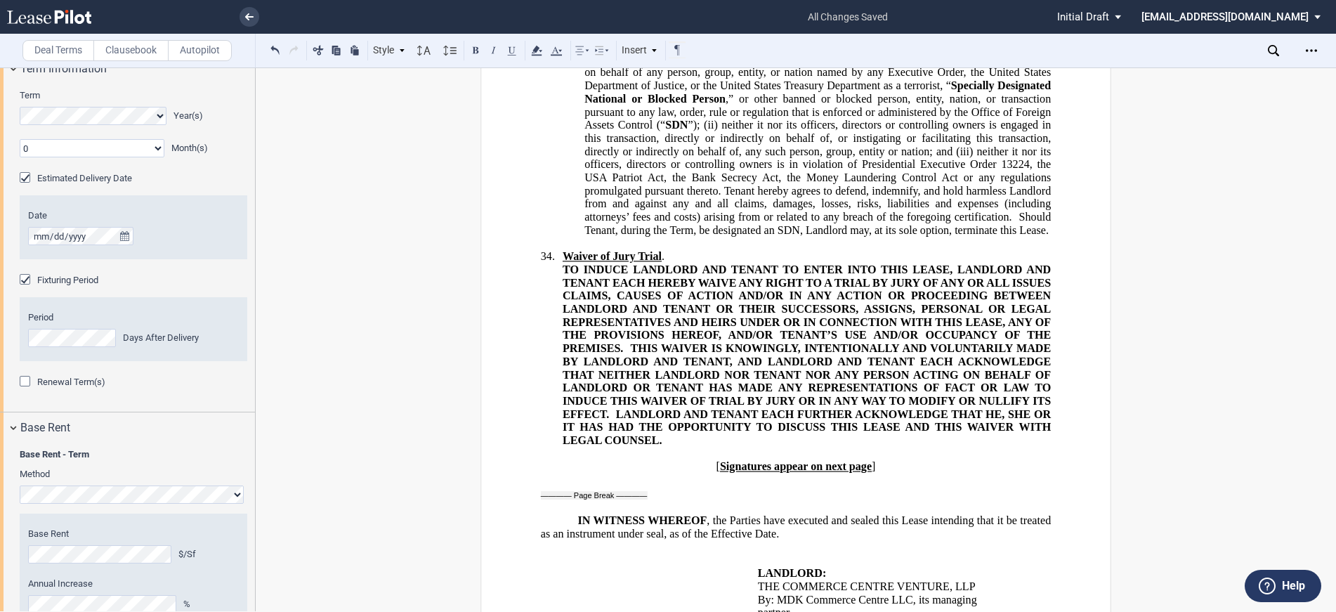
click at [26, 377] on div "Renewal Term(s)" at bounding box center [27, 383] width 14 height 14
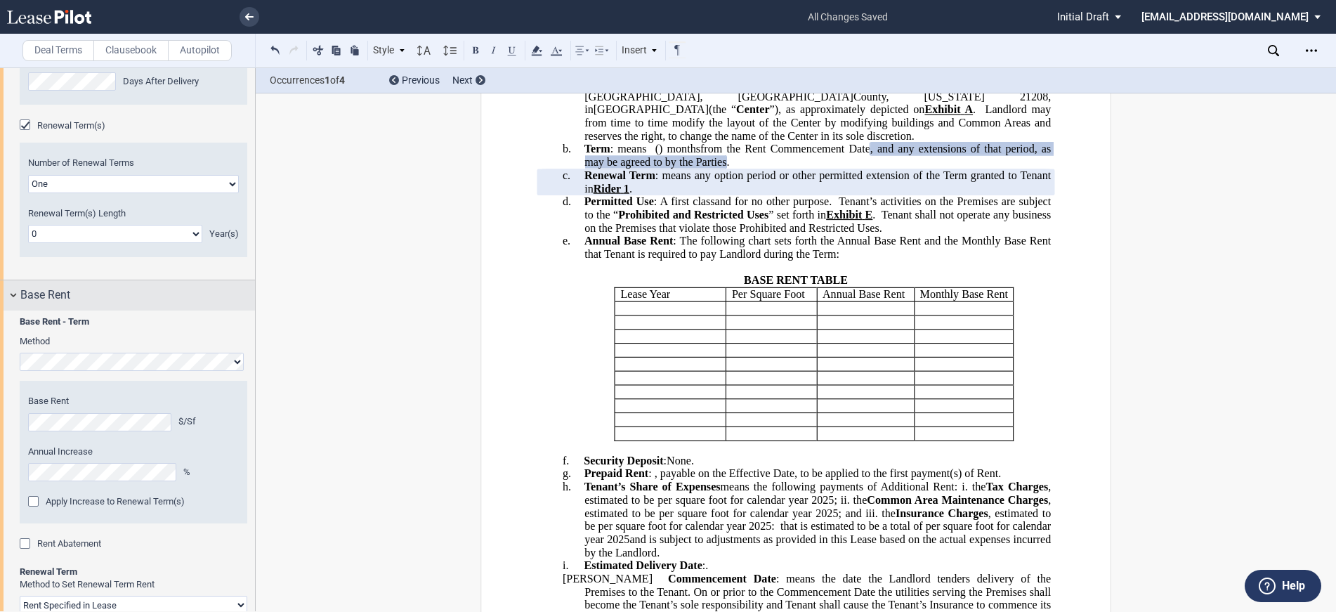
scroll to position [913, 0]
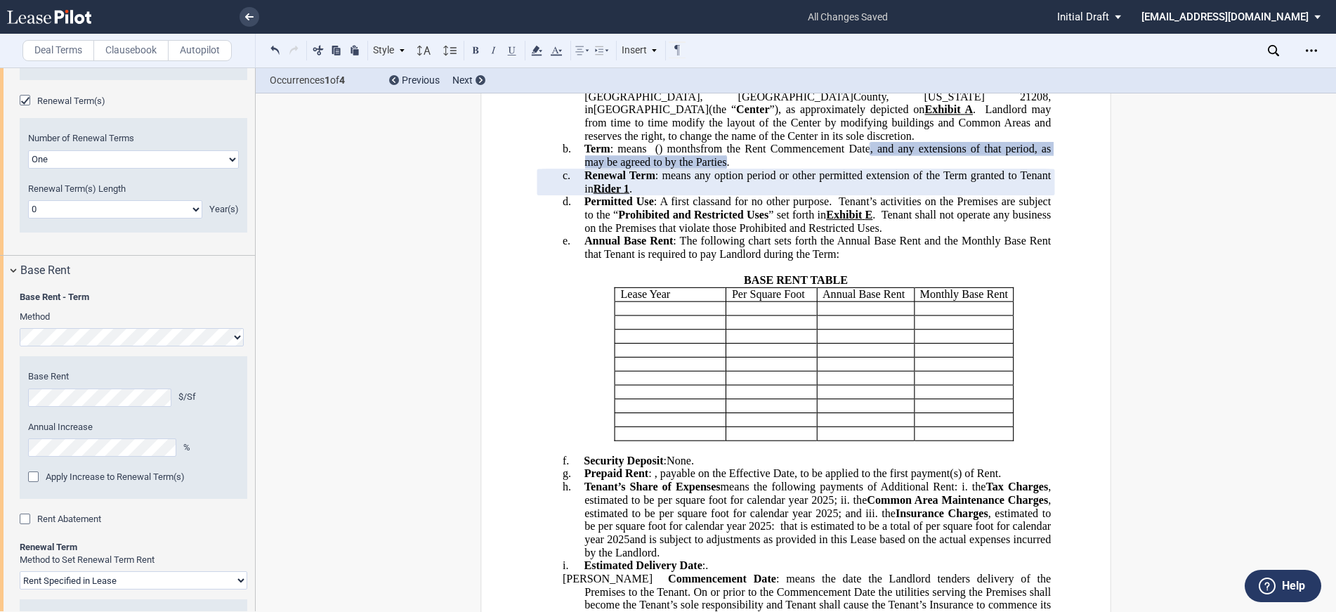
click at [33, 475] on div "Apply Increase to Renewal Term(s)" at bounding box center [35, 478] width 14 height 14
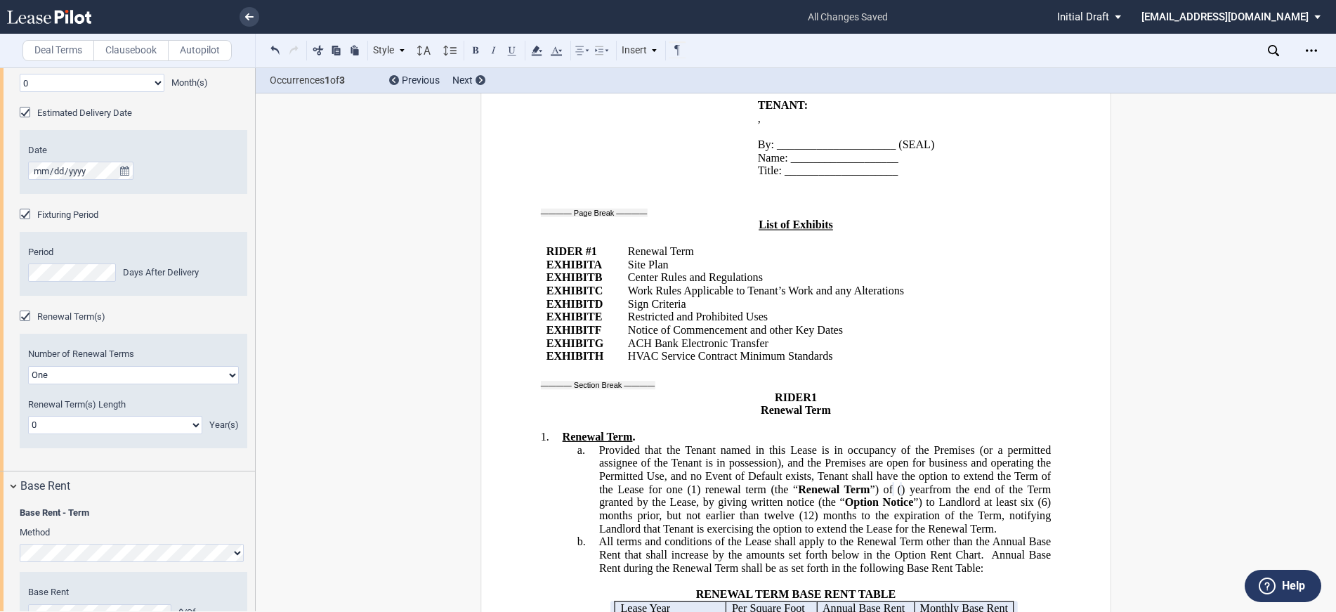
scroll to position [632, 0]
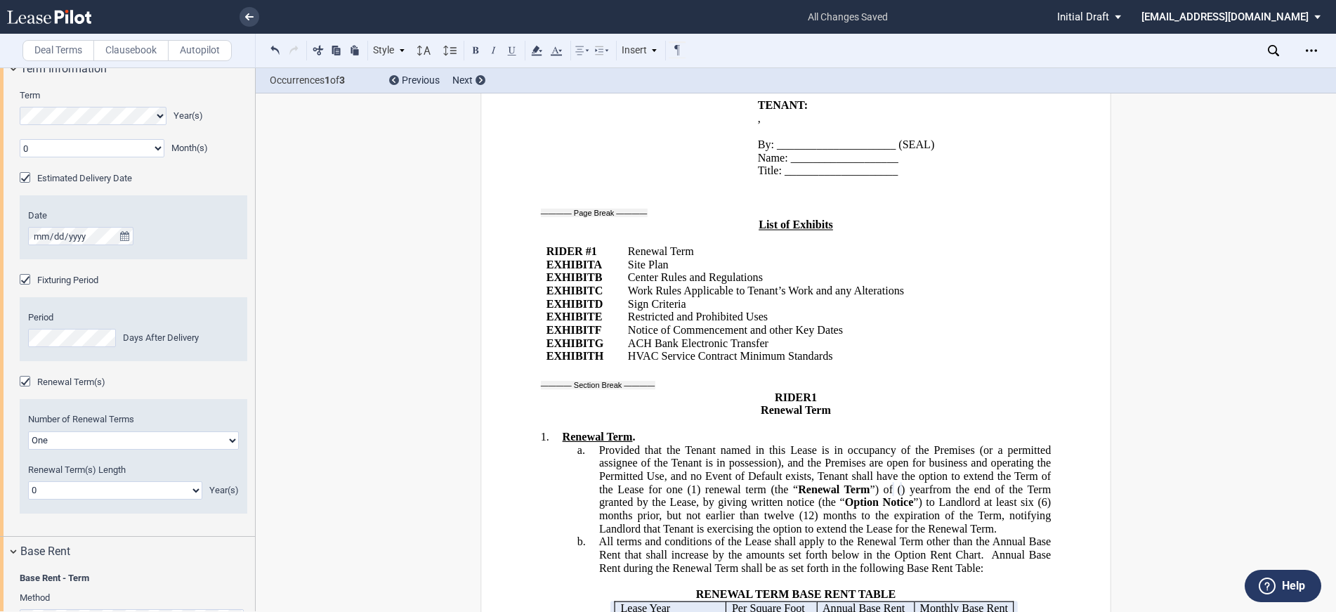
click at [192, 487] on select "0 1 2 3 4 5 6 7 8 9 10 11 12 13 14 15 16 17 18 19 20" at bounding box center [115, 490] width 174 height 18
select select "number:5"
click at [28, 481] on select "0 1 2 3 4 5 6 7 8 9 10 11 12 13 14 15 16 17 18 19 20" at bounding box center [115, 490] width 174 height 18
click at [1308, 51] on icon "Open Lease options menu" at bounding box center [1310, 50] width 11 height 11
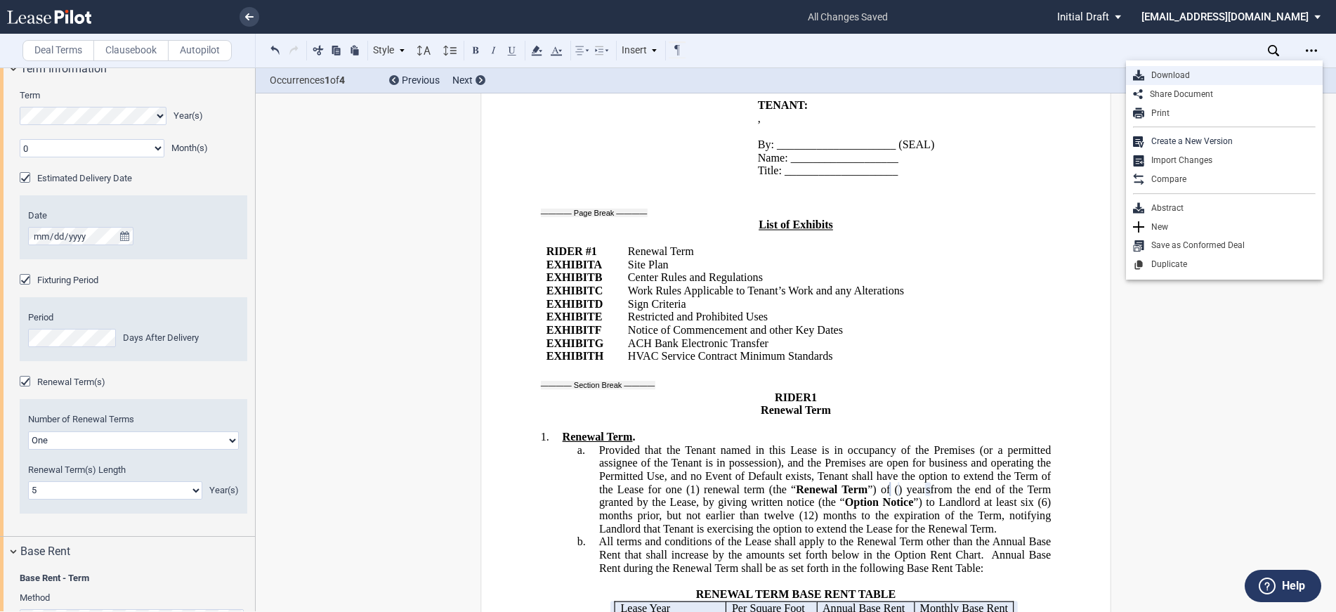
click at [1171, 72] on div "Download" at bounding box center [1229, 76] width 171 height 12
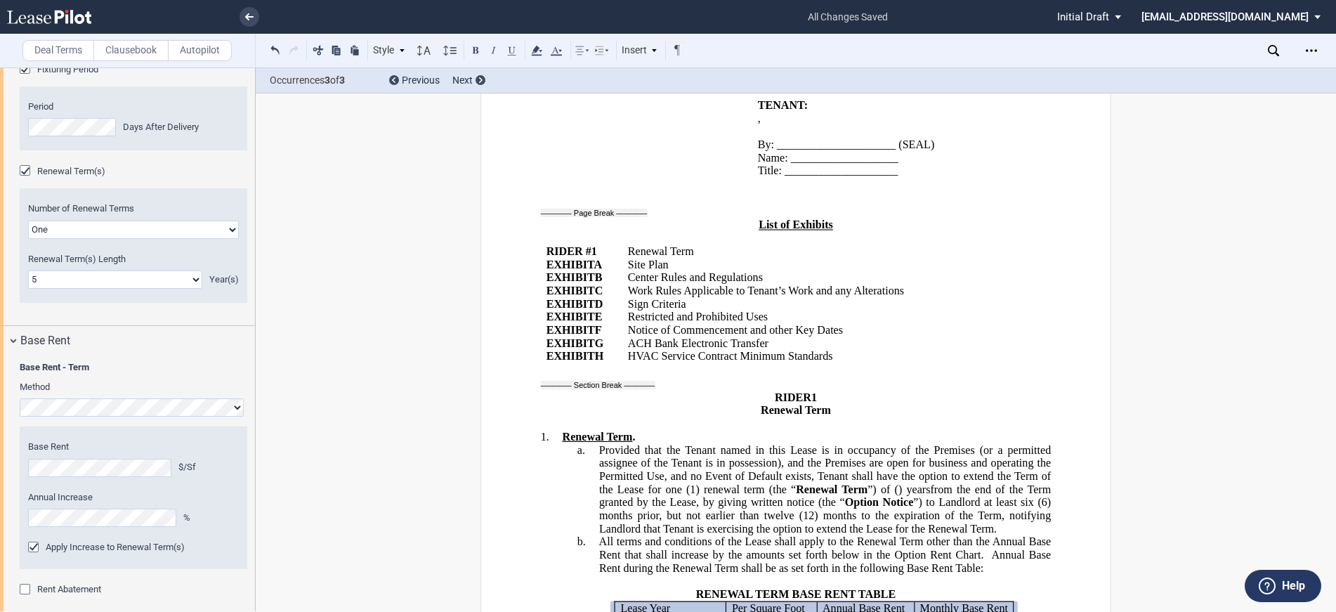
scroll to position [27810, 0]
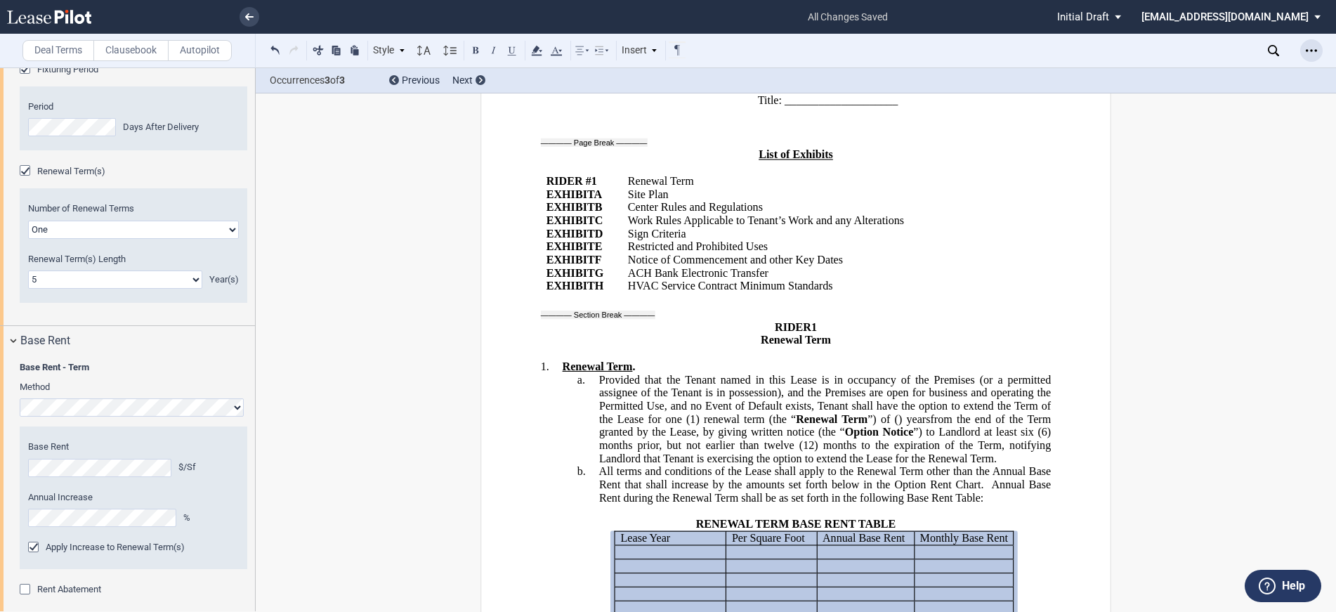
click at [1305, 51] on div "Open Lease options menu" at bounding box center [1311, 50] width 22 height 22
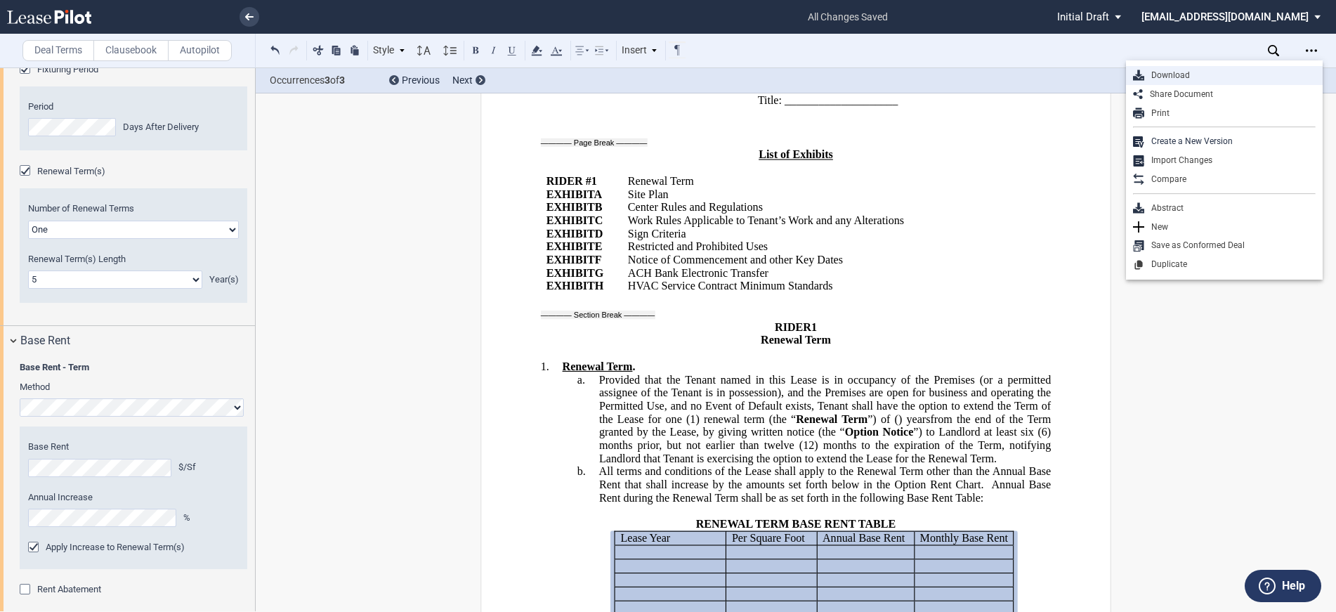
click at [1171, 72] on div "Download" at bounding box center [1229, 76] width 171 height 12
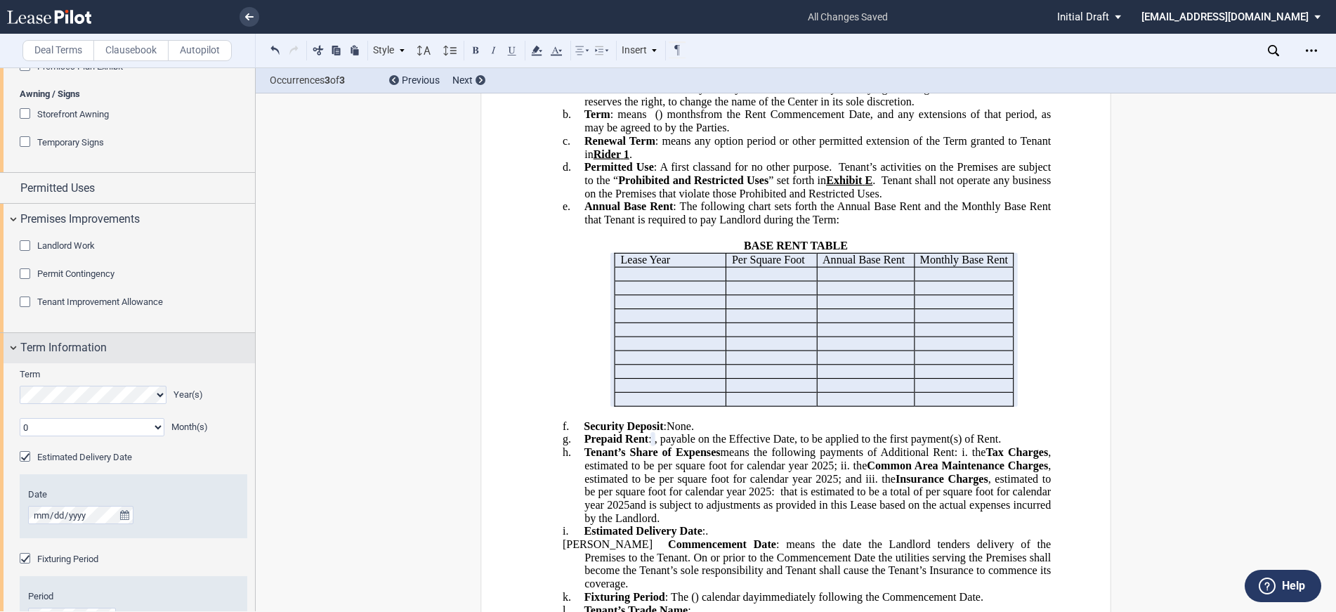
scroll to position [421, 0]
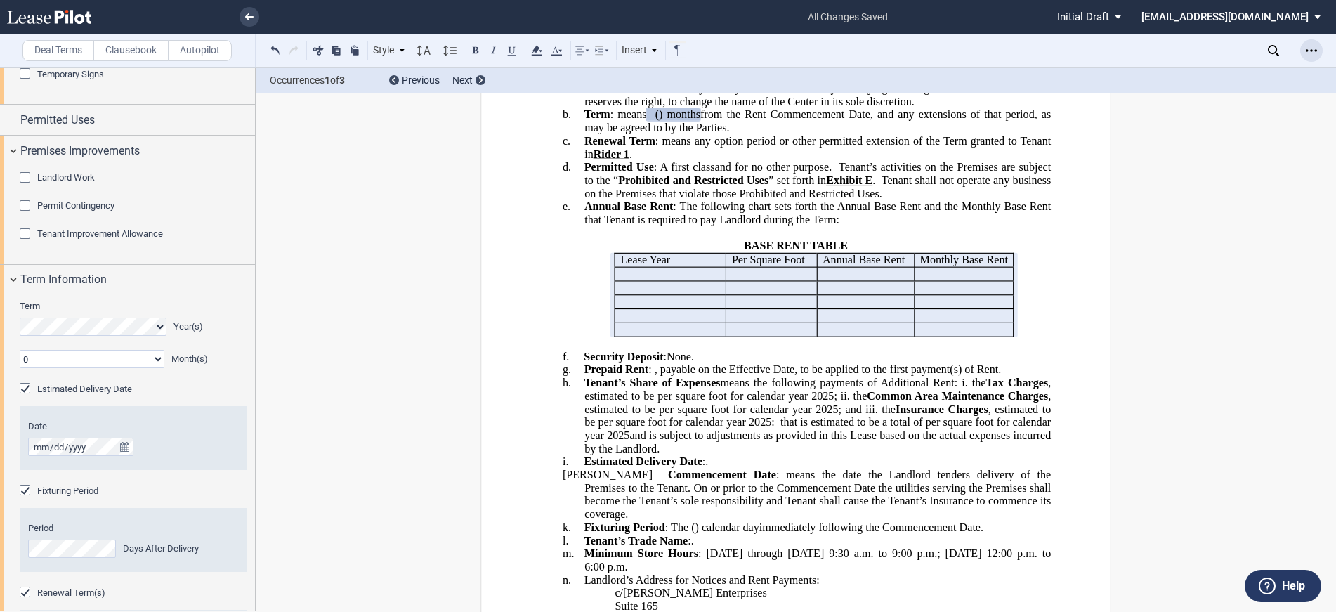
click at [1313, 50] on icon "Open Lease options menu" at bounding box center [1310, 50] width 11 height 11
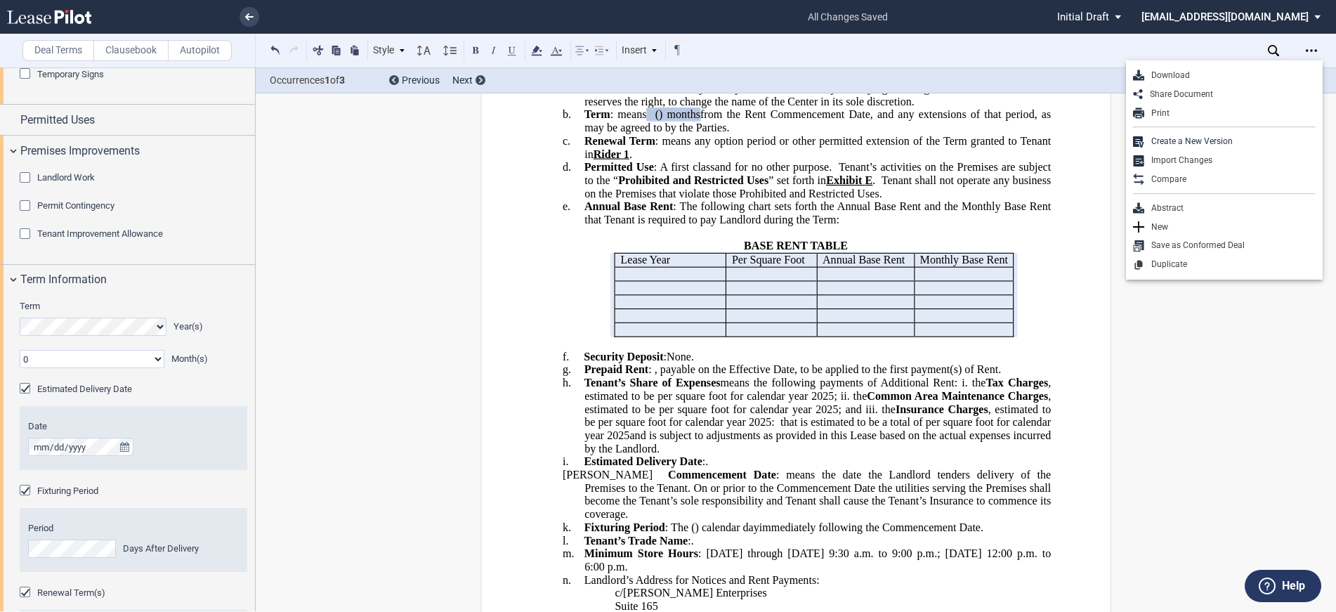
click at [1159, 75] on div "Download" at bounding box center [1229, 76] width 171 height 12
